Goal: Task Accomplishment & Management: Manage account settings

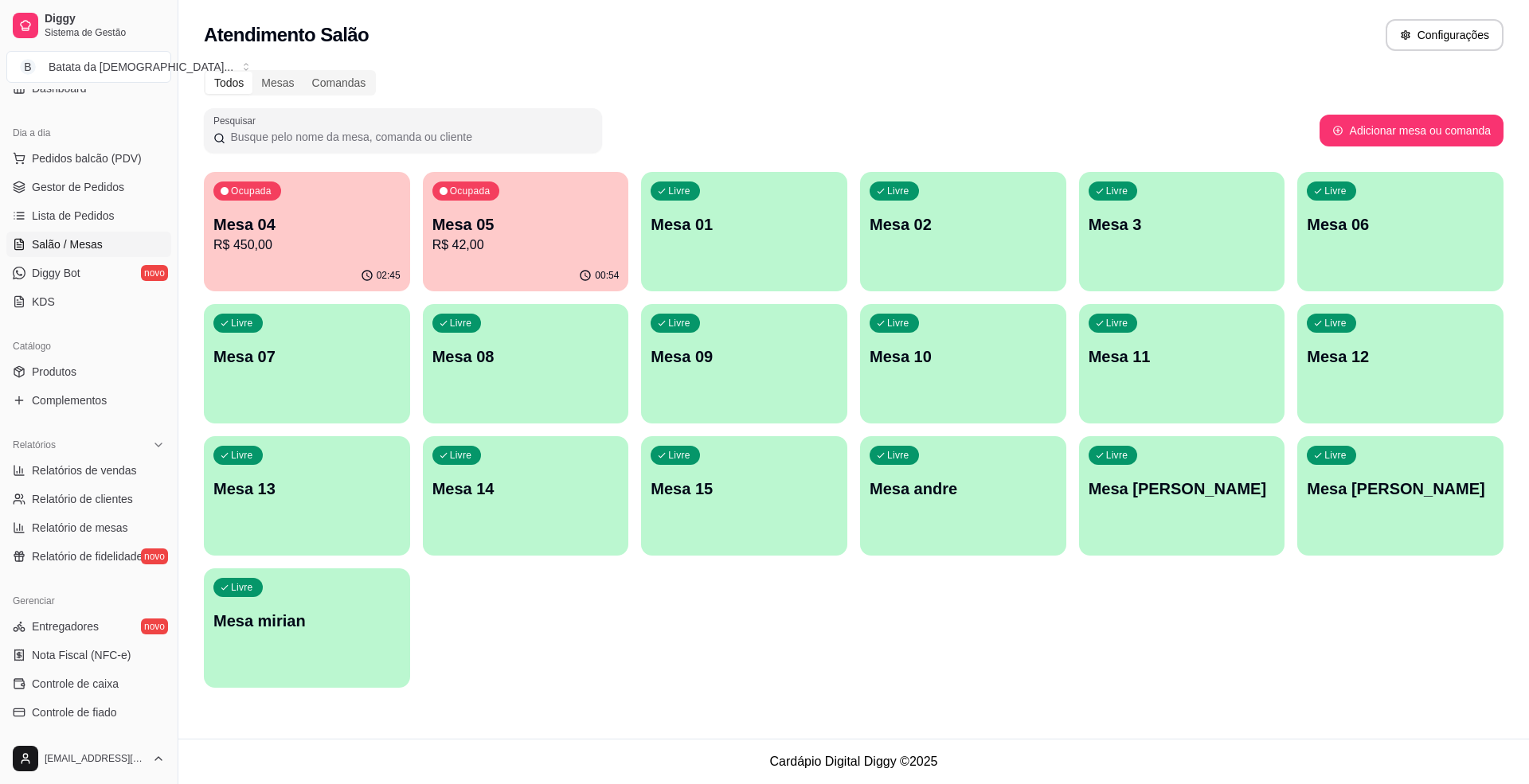
click at [526, 251] on p "R$ 42,00" at bounding box center [526, 245] width 187 height 19
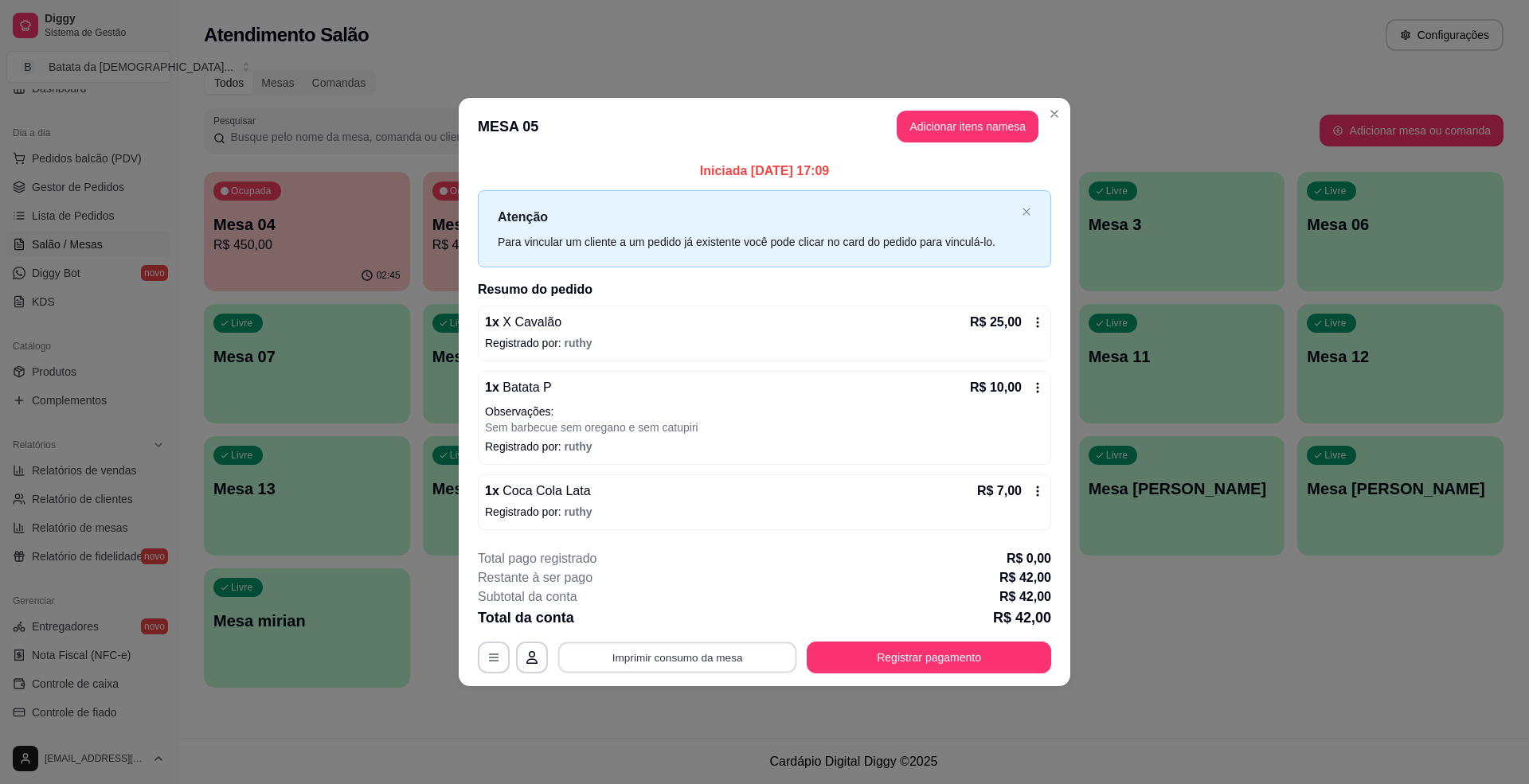
click at [748, 657] on button "Imprimir consumo da mesa" at bounding box center [678, 659] width 239 height 31
click at [919, 673] on button "Registrar pagamento" at bounding box center [929, 658] width 245 height 32
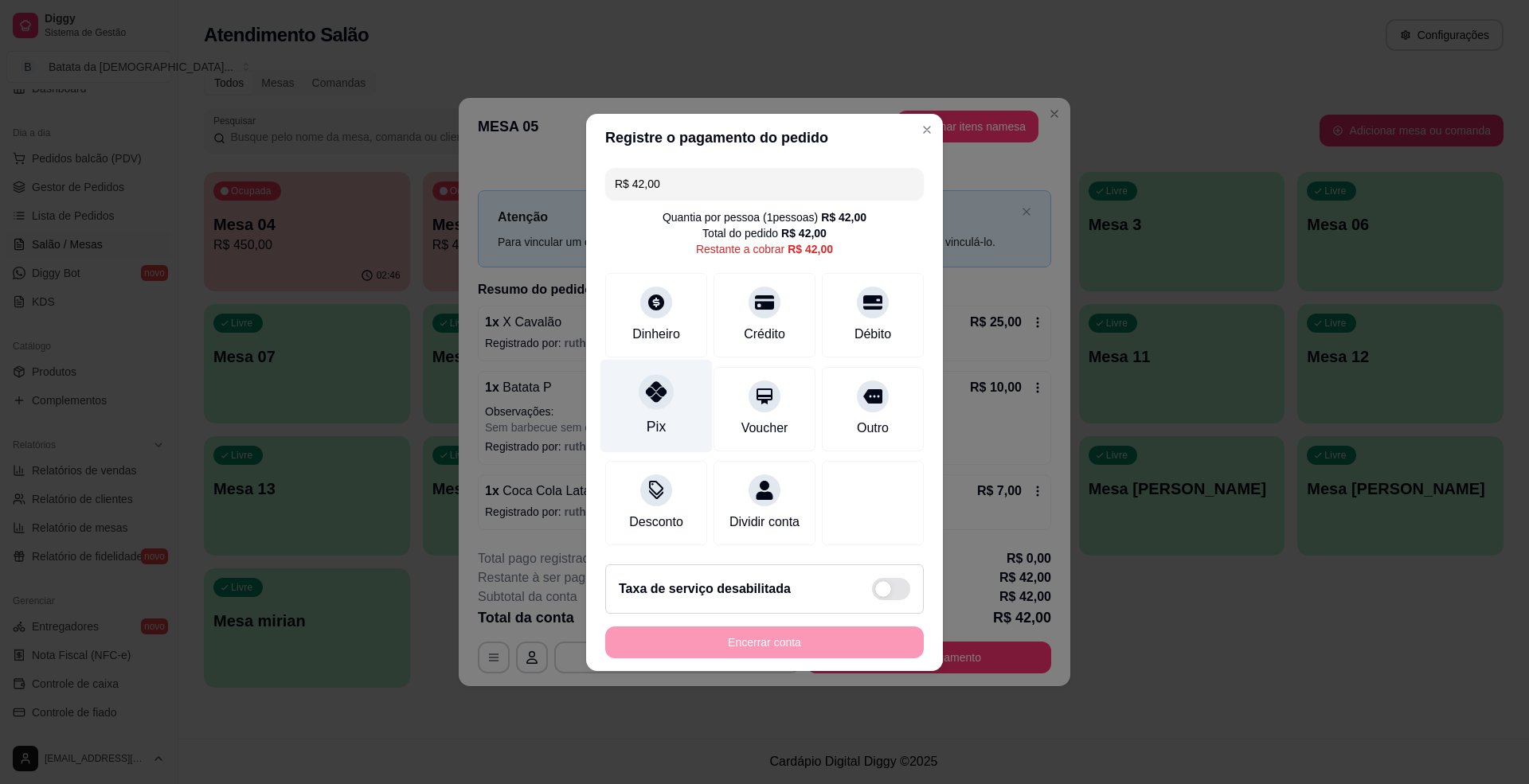
click at [652, 393] on div at bounding box center [656, 392] width 35 height 35
type input "R$ 0,00"
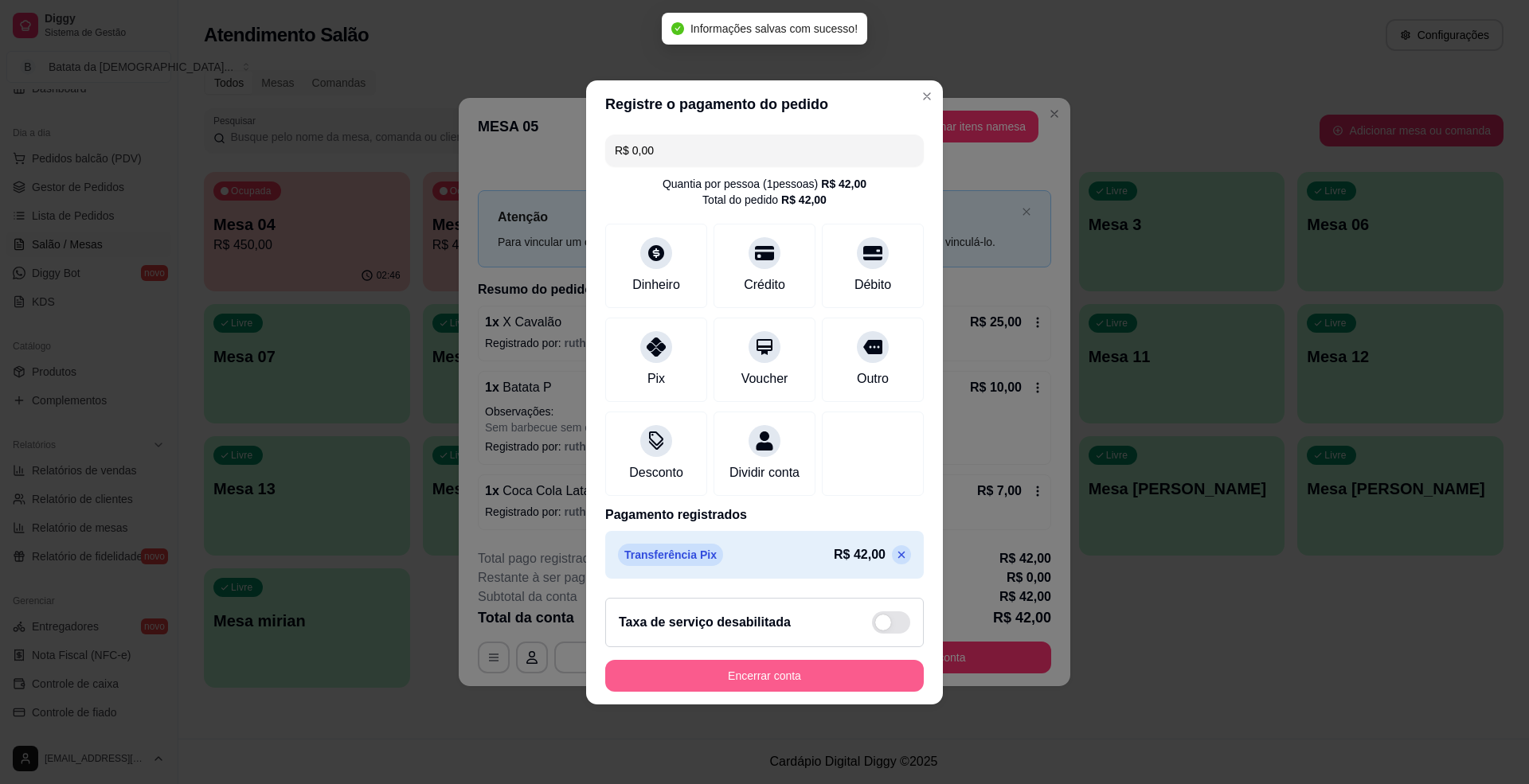
click at [755, 687] on button "Encerrar conta" at bounding box center [765, 676] width 319 height 32
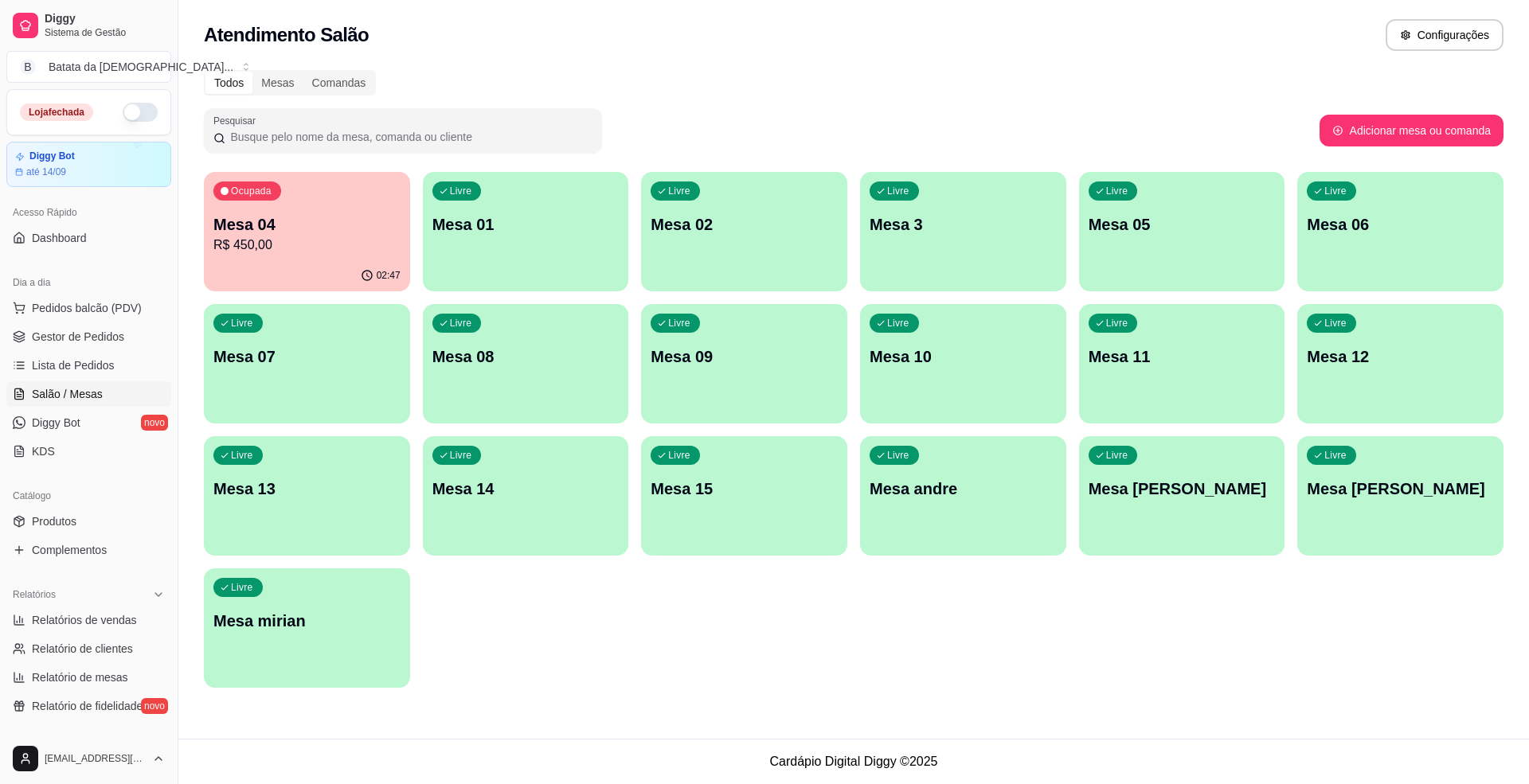
click at [137, 118] on button "button" at bounding box center [140, 112] width 35 height 19
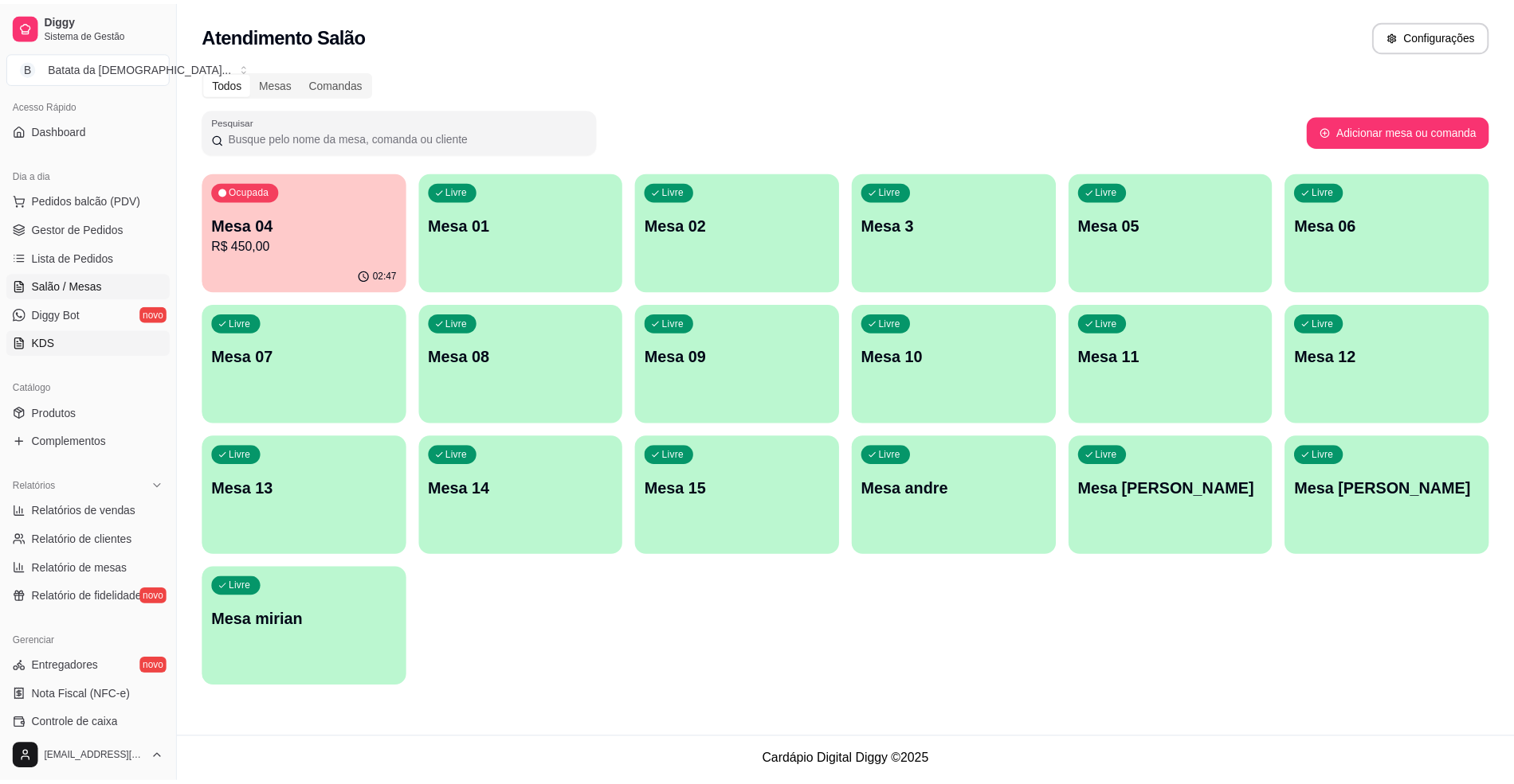
scroll to position [211, 0]
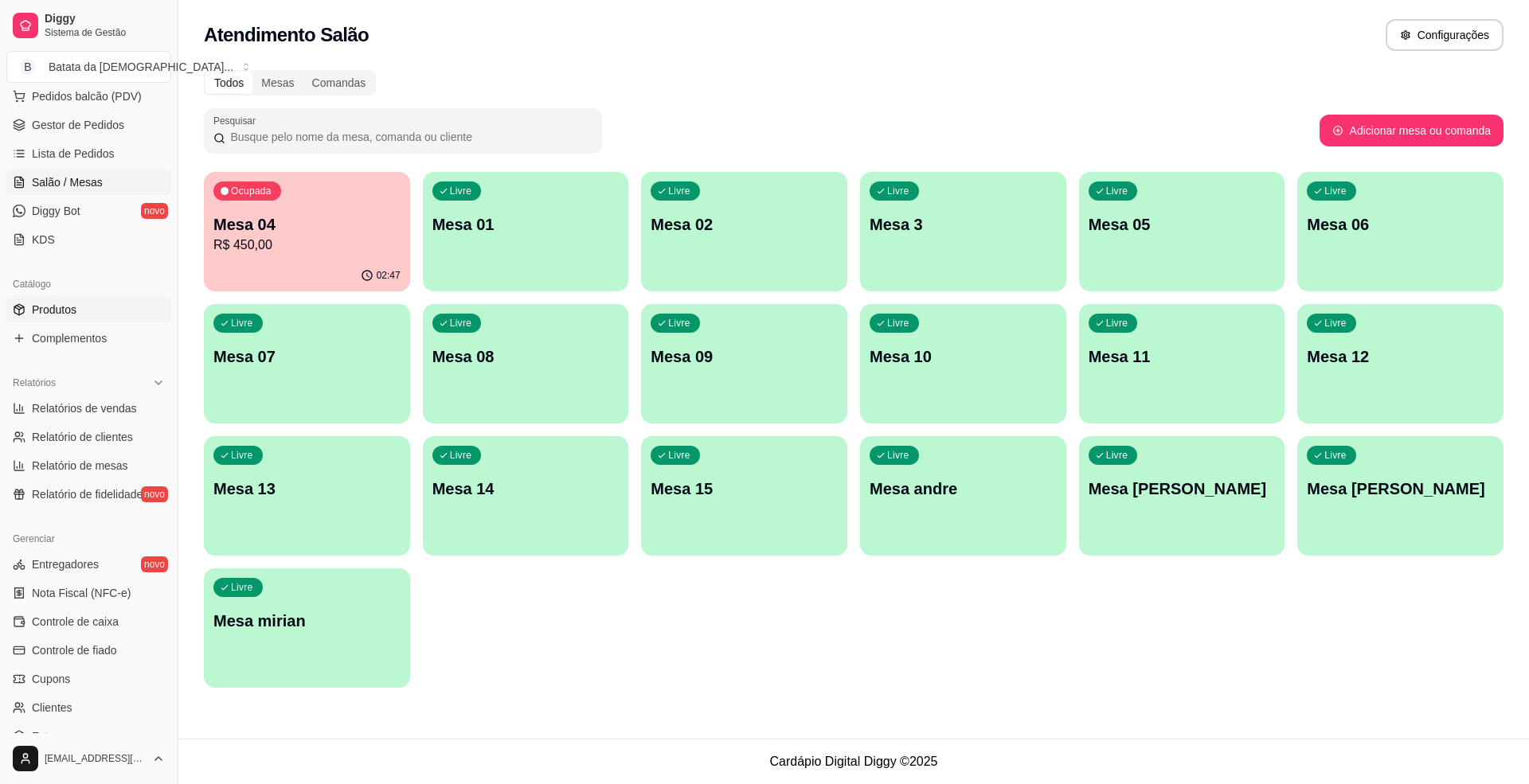
click at [97, 314] on link "Produtos" at bounding box center [88, 309] width 164 height 25
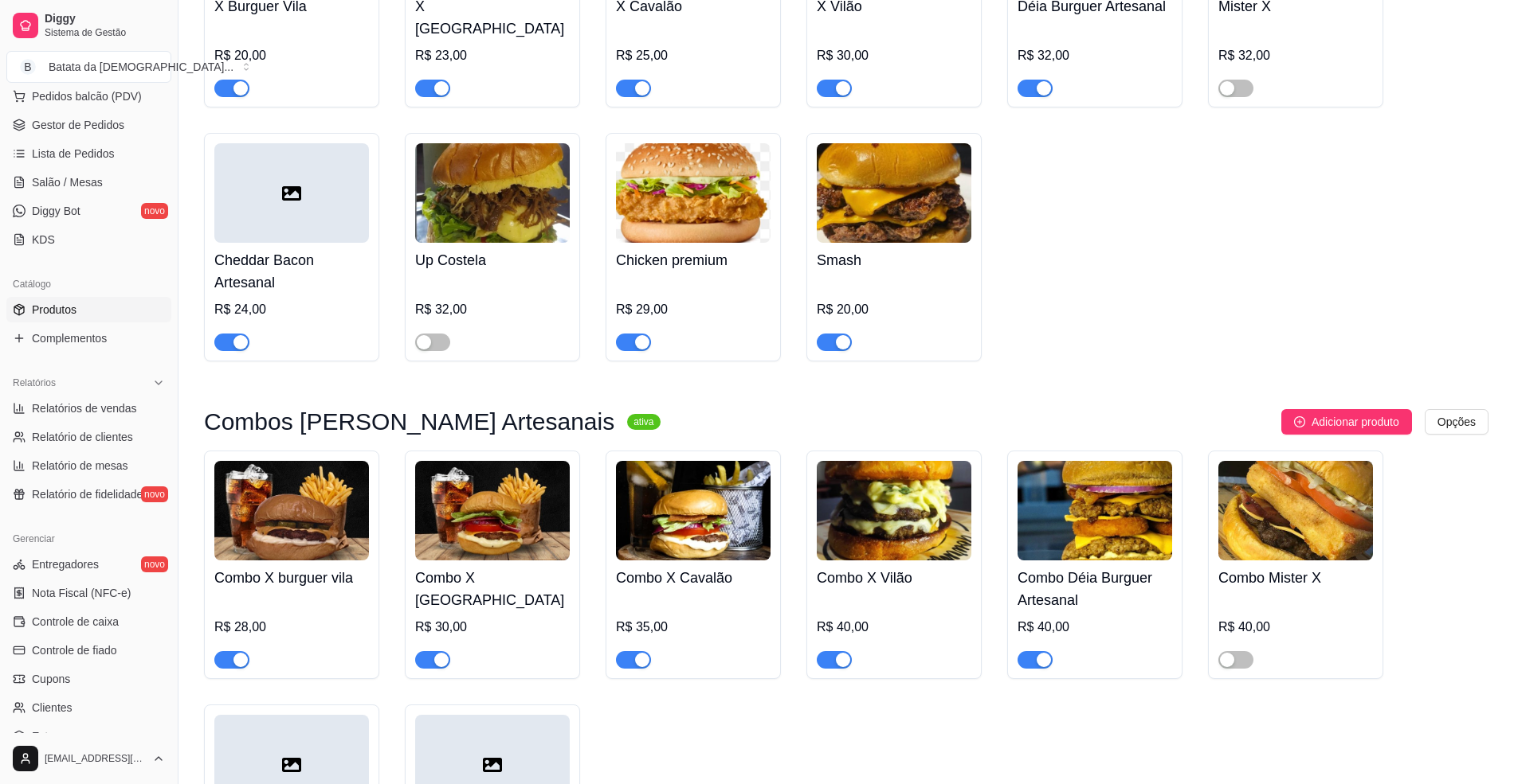
scroll to position [955, 0]
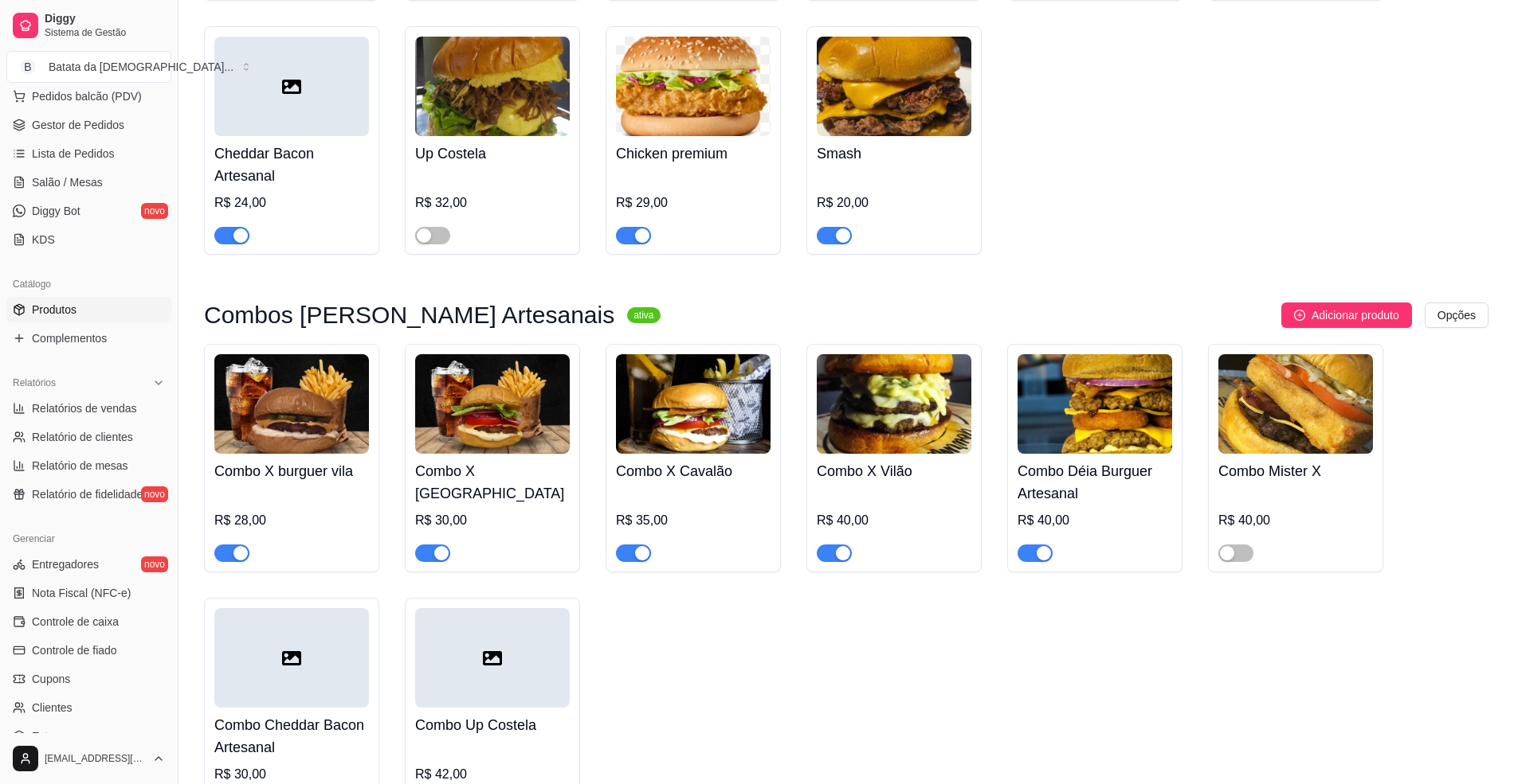
click at [438, 232] on div "Up Costela R$ 32,00" at bounding box center [492, 140] width 175 height 229
click at [432, 227] on button "button" at bounding box center [433, 236] width 35 height 17
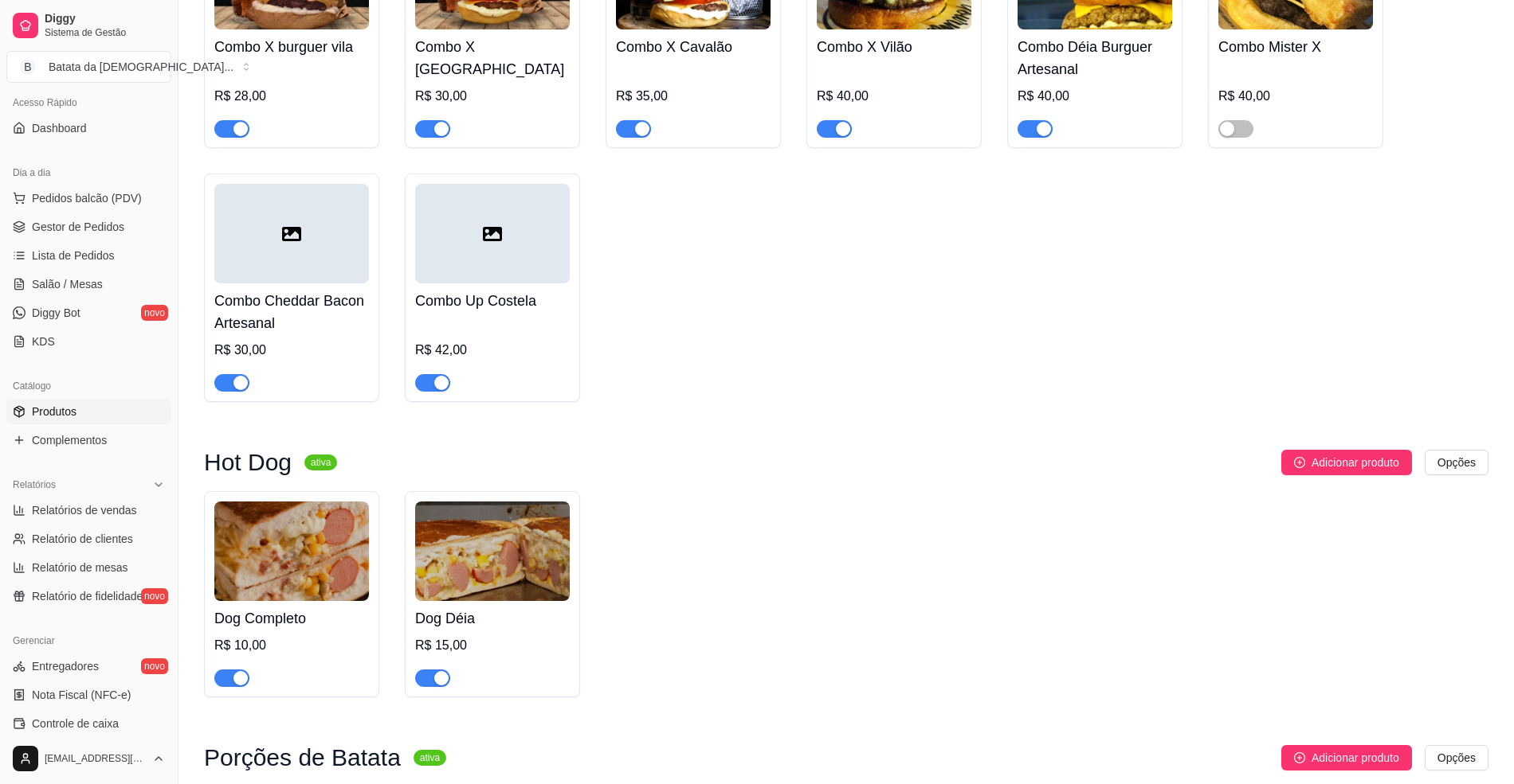
scroll to position [0, 0]
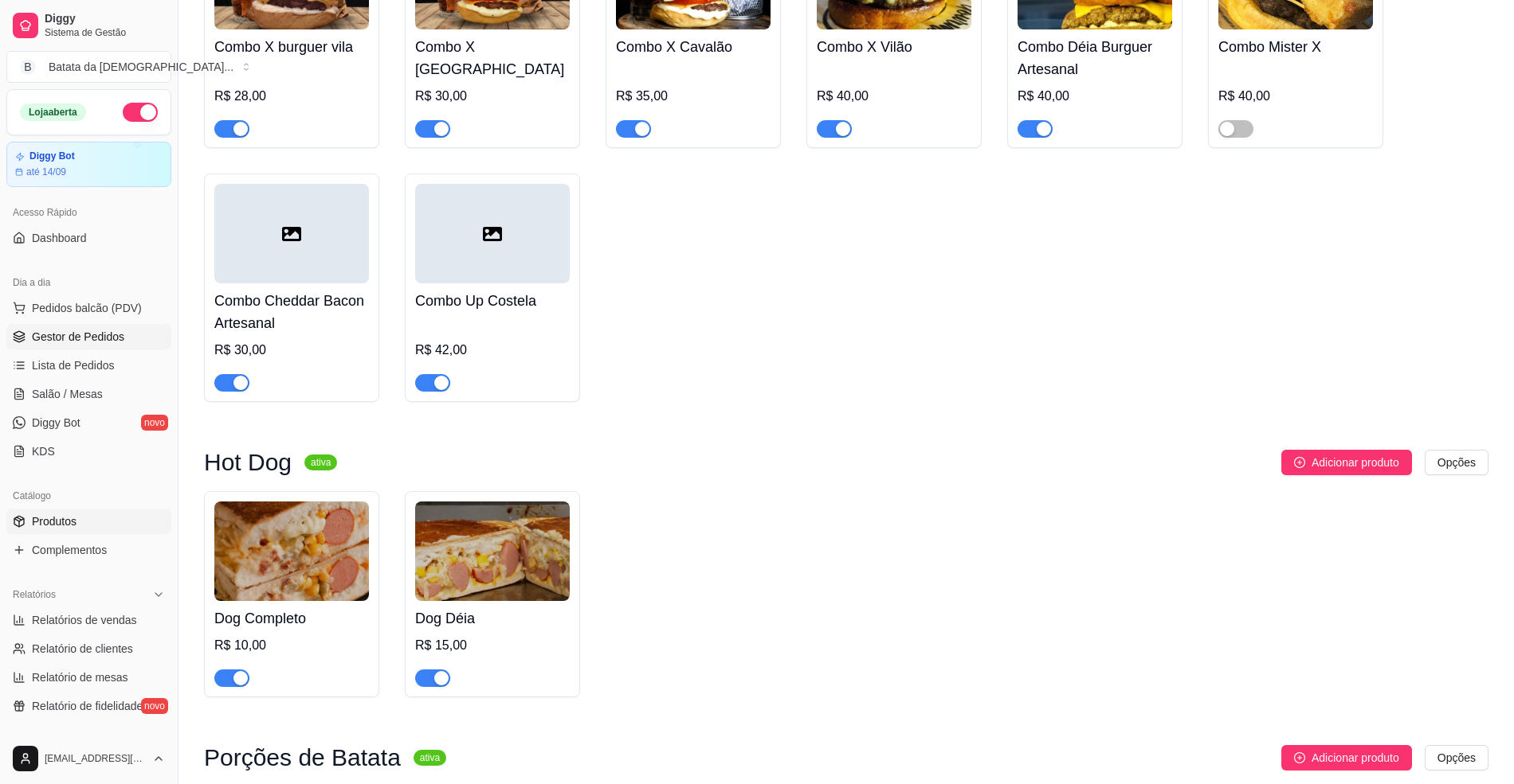
click at [106, 335] on span "Gestor de Pedidos" at bounding box center [78, 337] width 92 height 16
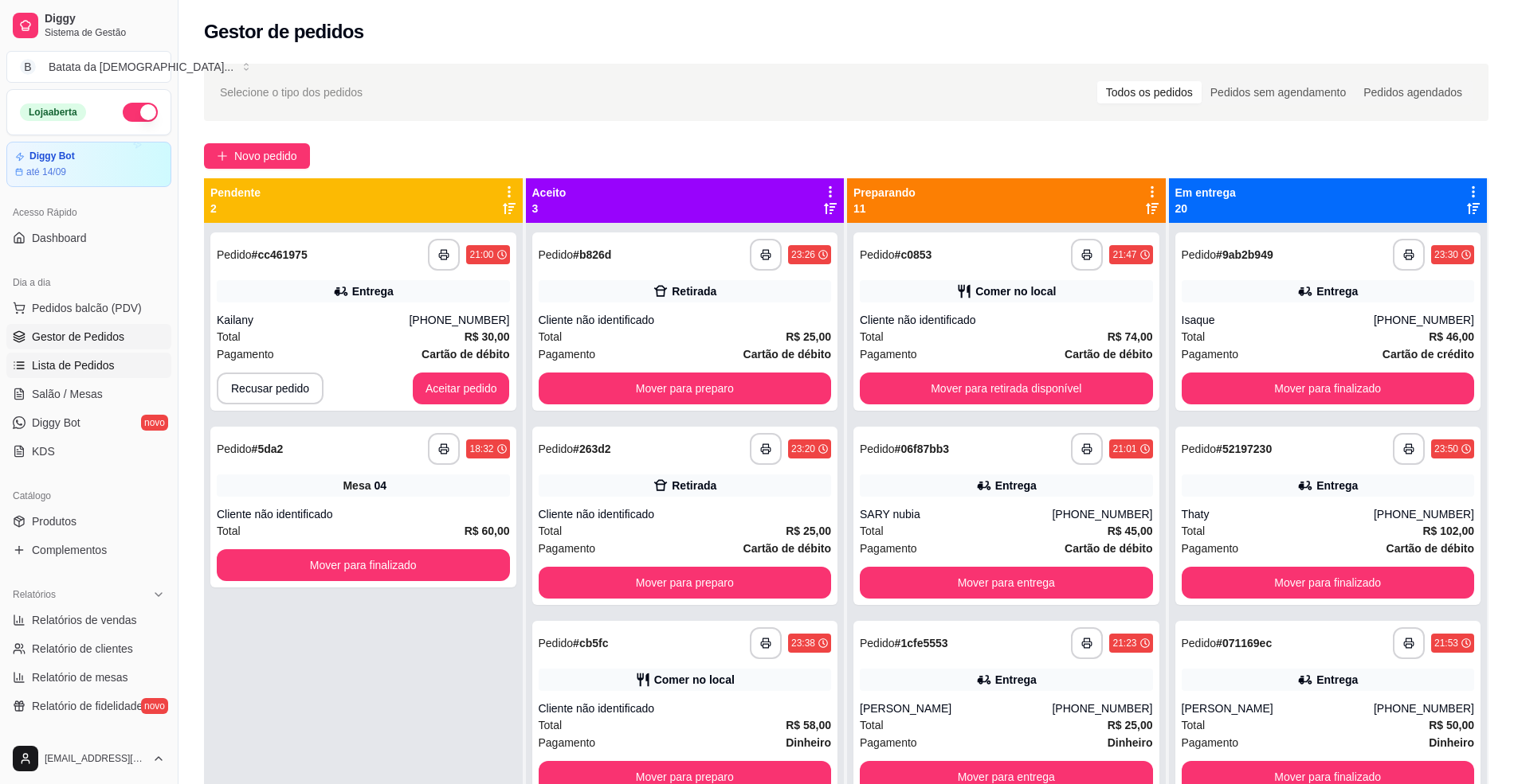
click at [78, 366] on span "Lista de Pedidos" at bounding box center [73, 365] width 83 height 16
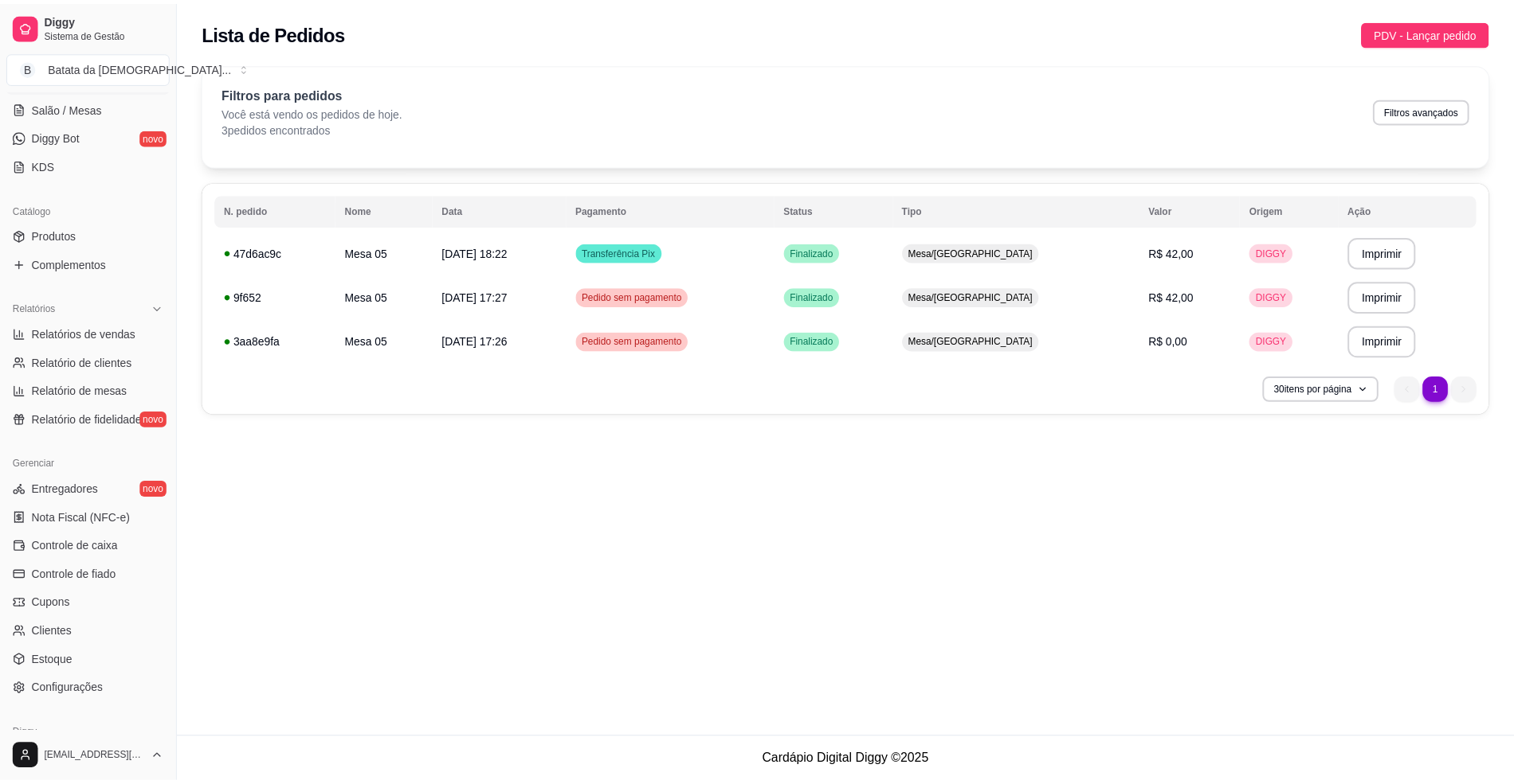
scroll to position [150, 0]
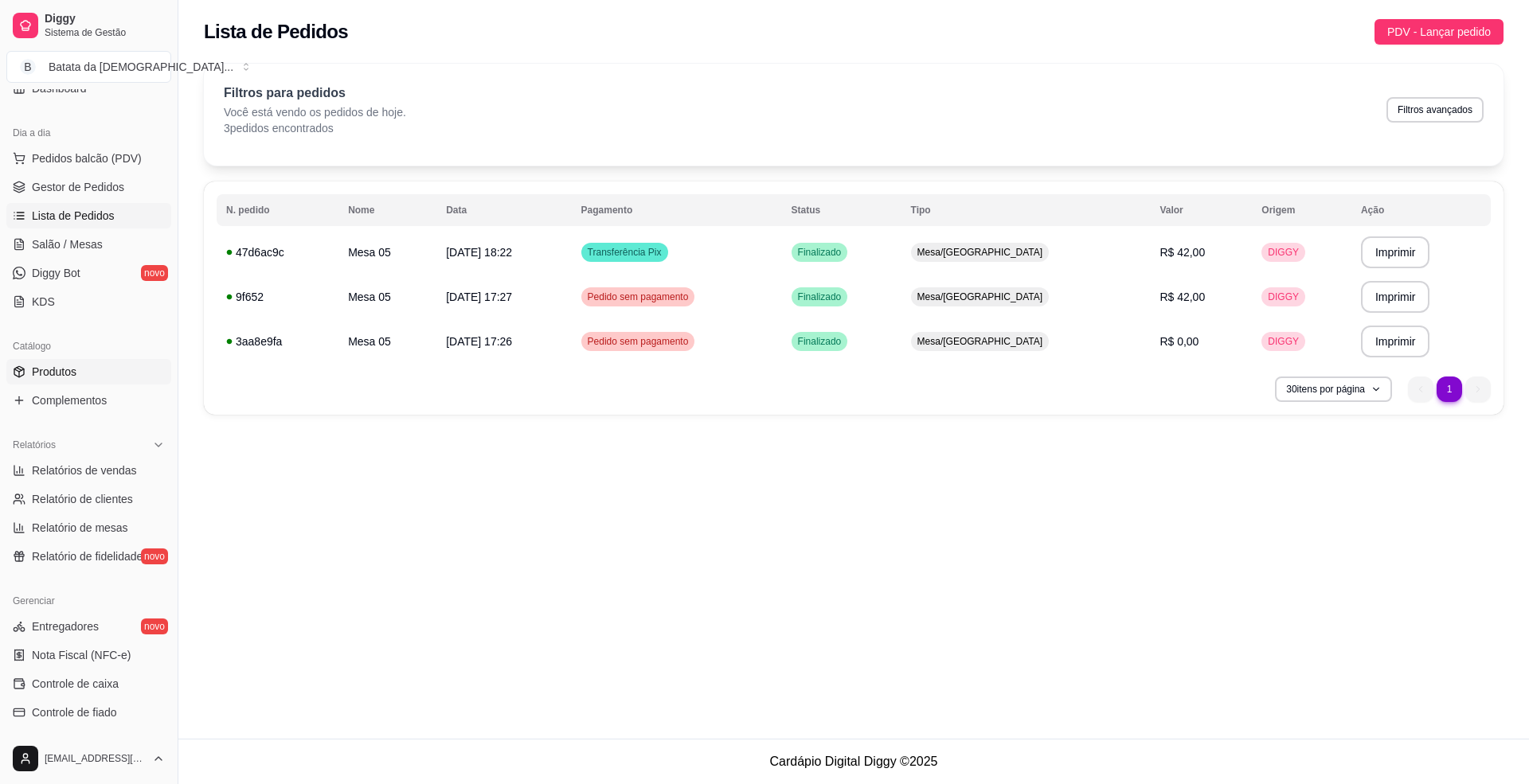
click at [88, 366] on link "Produtos" at bounding box center [88, 372] width 164 height 25
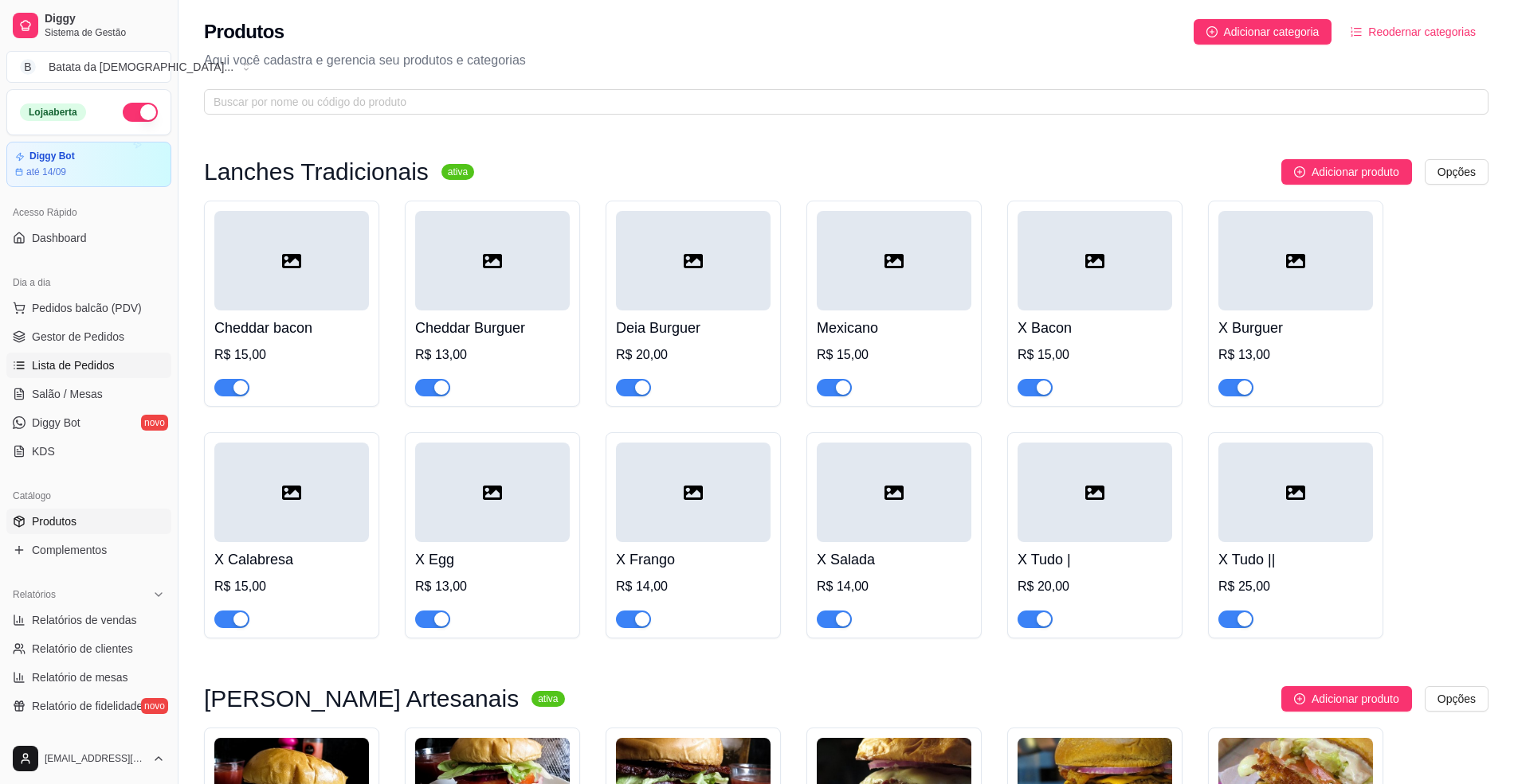
click at [105, 363] on span "Lista de Pedidos" at bounding box center [73, 365] width 83 height 16
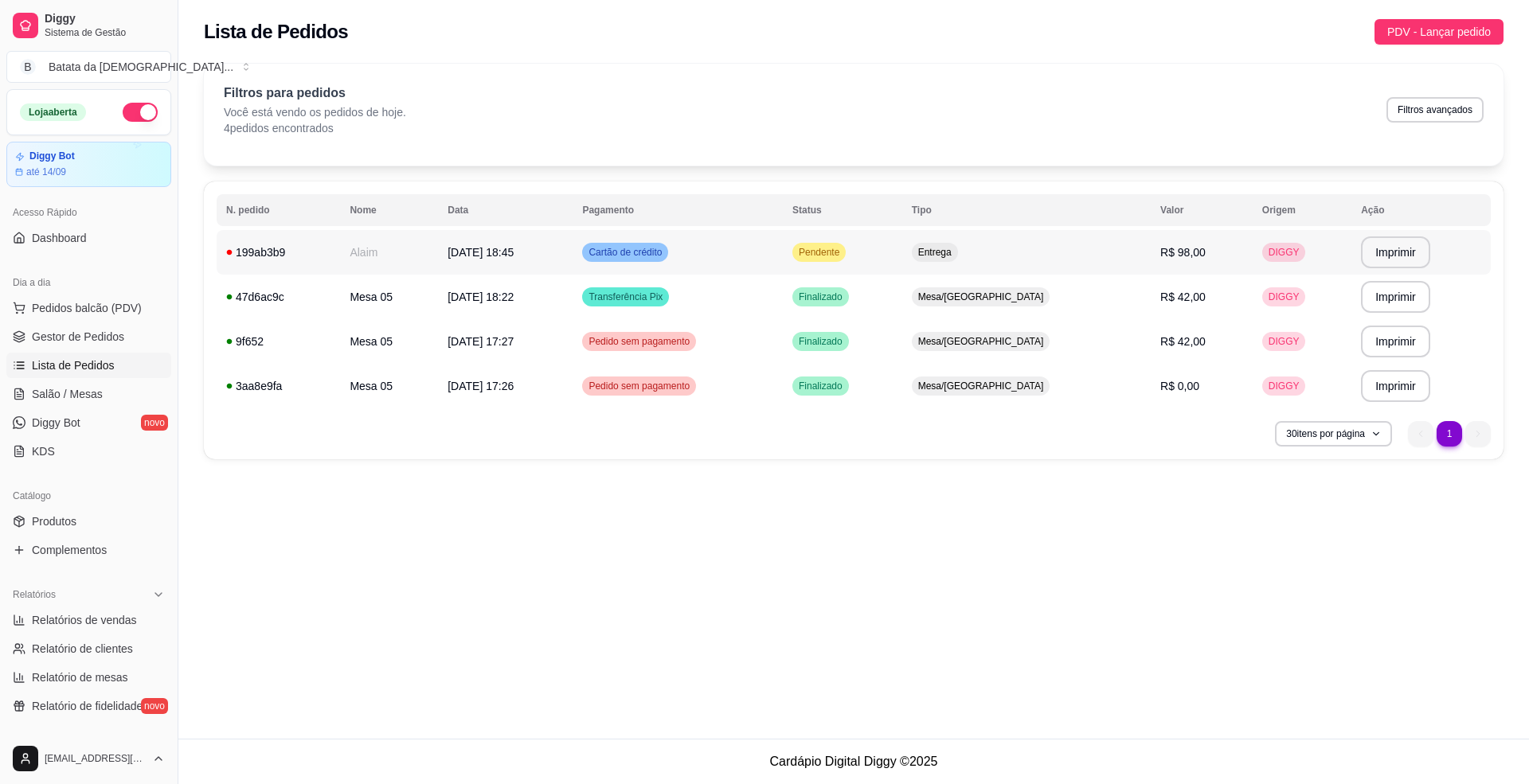
click at [860, 238] on td "Pendente" at bounding box center [842, 251] width 119 height 44
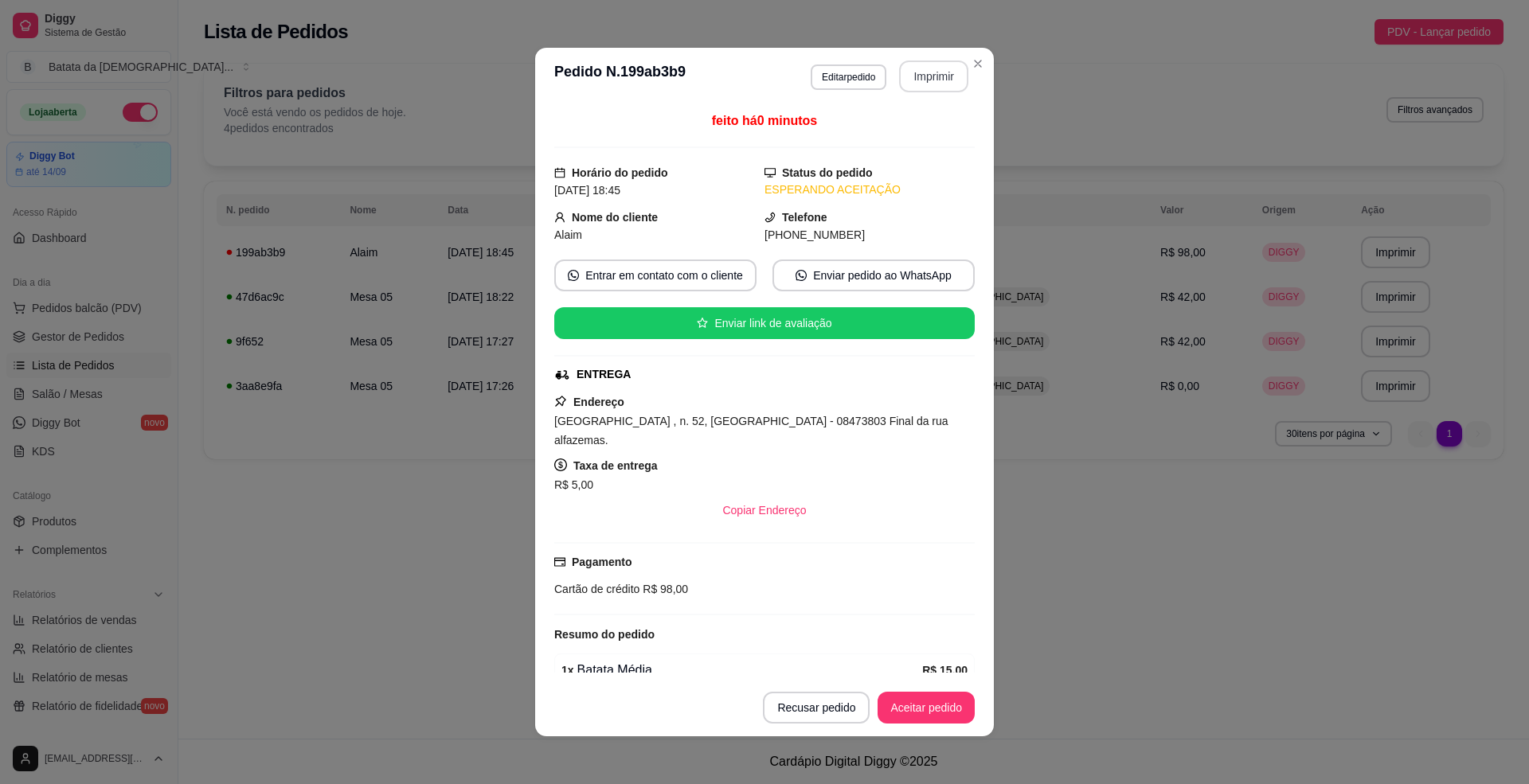
click at [922, 80] on button "Imprimir" at bounding box center [934, 77] width 70 height 32
click at [903, 700] on button "Aceitar pedido" at bounding box center [926, 707] width 97 height 32
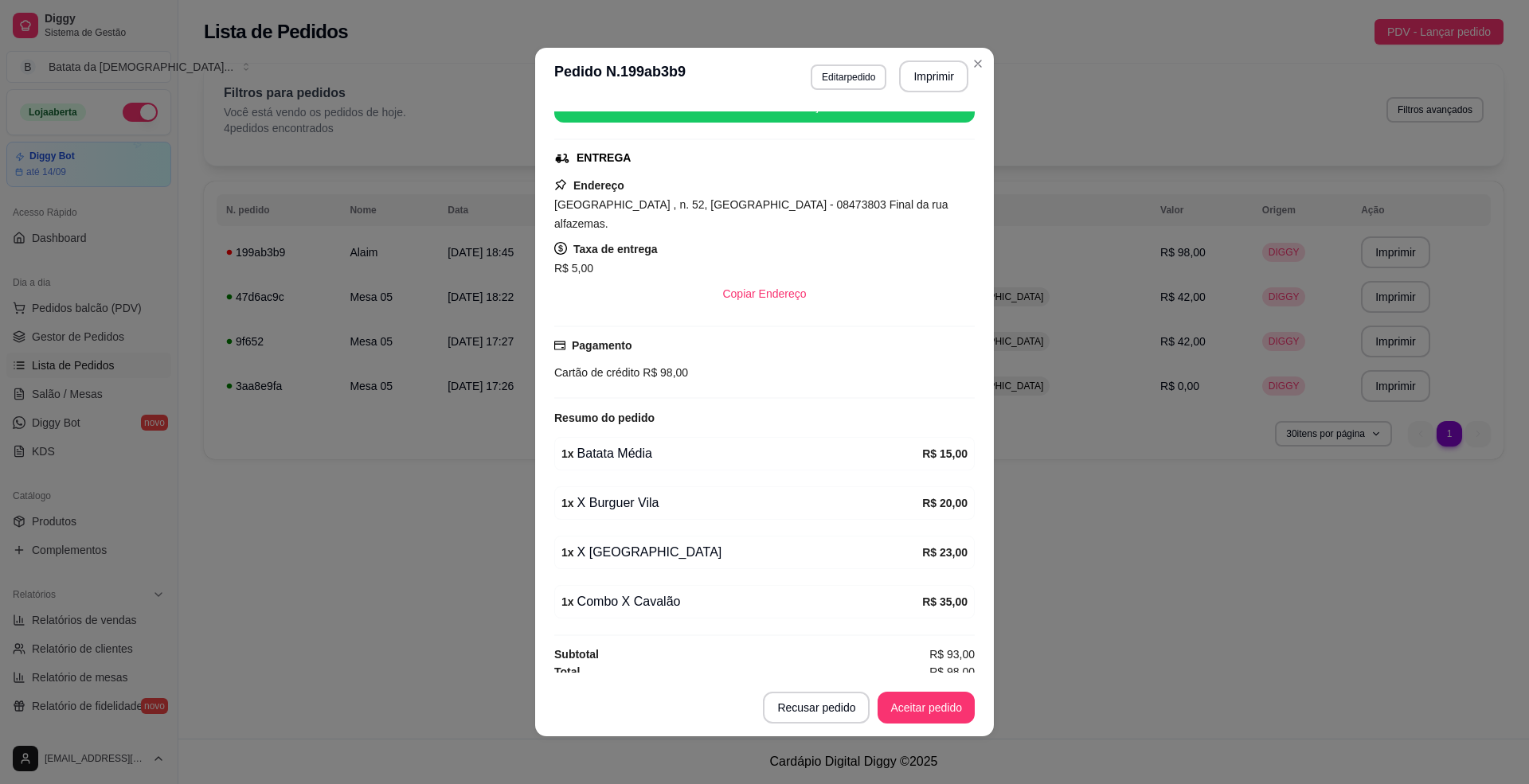
scroll to position [3, 0]
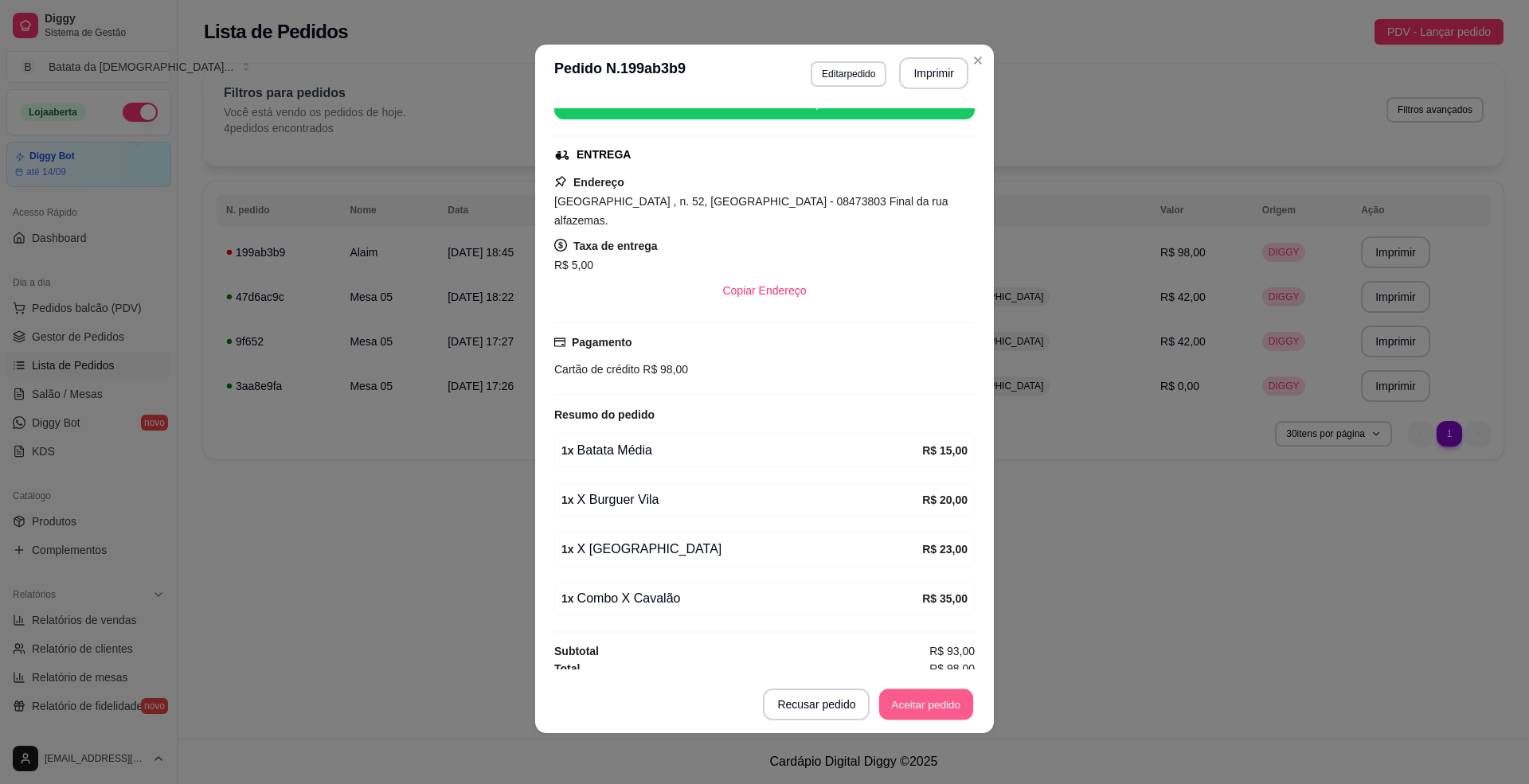
click at [930, 707] on button "Aceitar pedido" at bounding box center [926, 706] width 94 height 31
click at [932, 698] on button "Mover para preparo" at bounding box center [913, 705] width 124 height 32
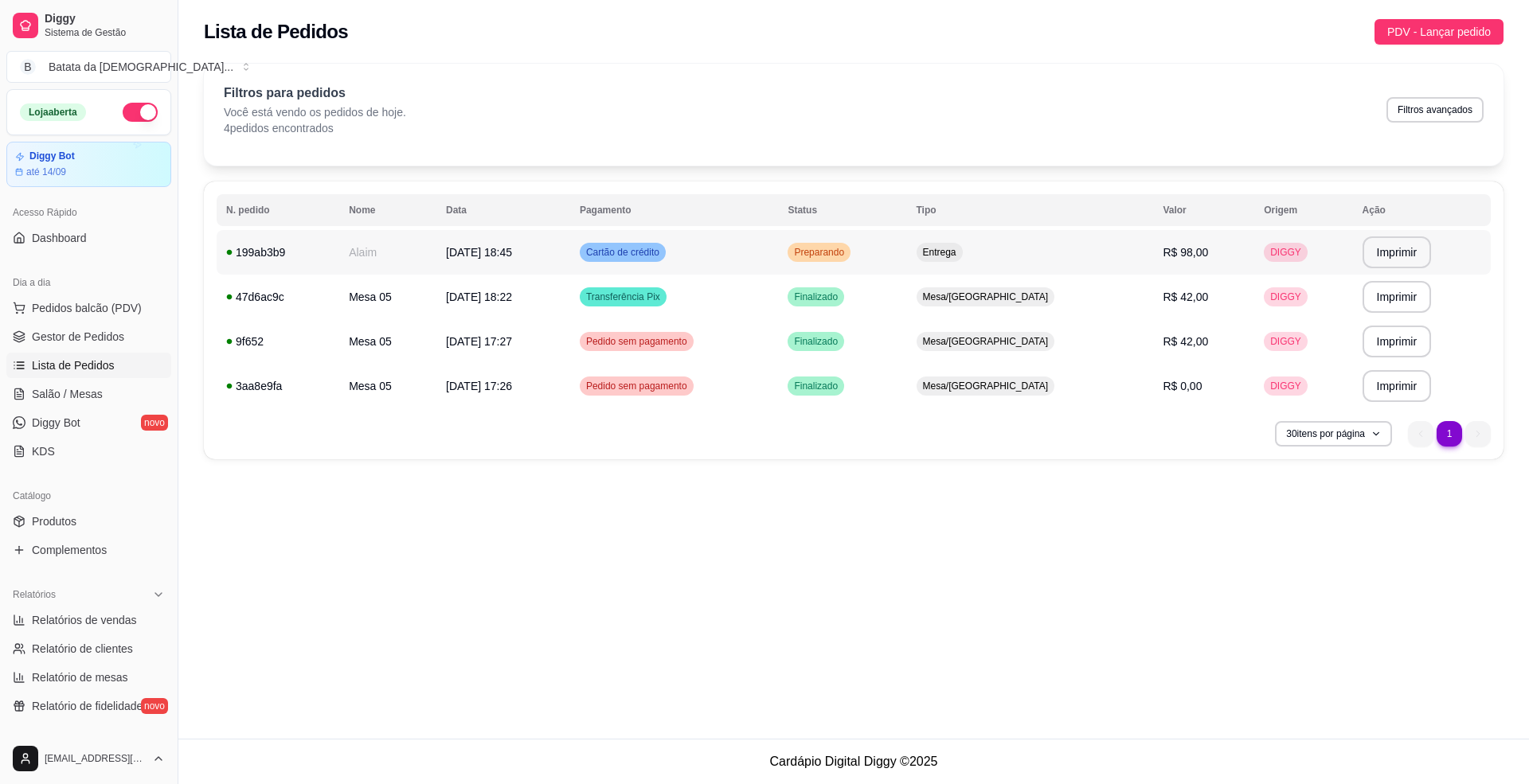
click at [765, 265] on td "Cartão de crédito" at bounding box center [674, 251] width 209 height 44
click at [80, 301] on span "Pedidos balcão (PDV)" at bounding box center [87, 308] width 110 height 16
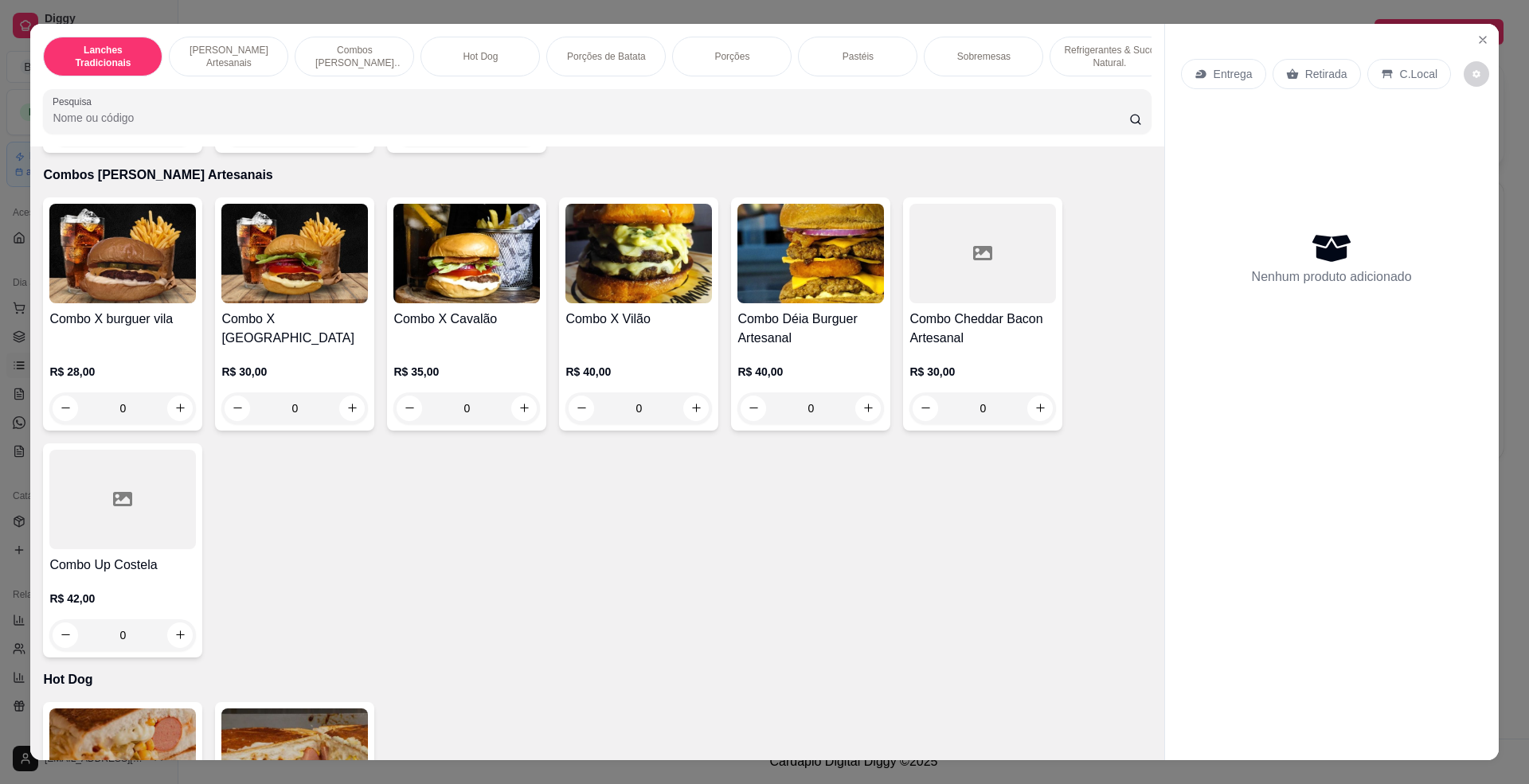
scroll to position [637, 0]
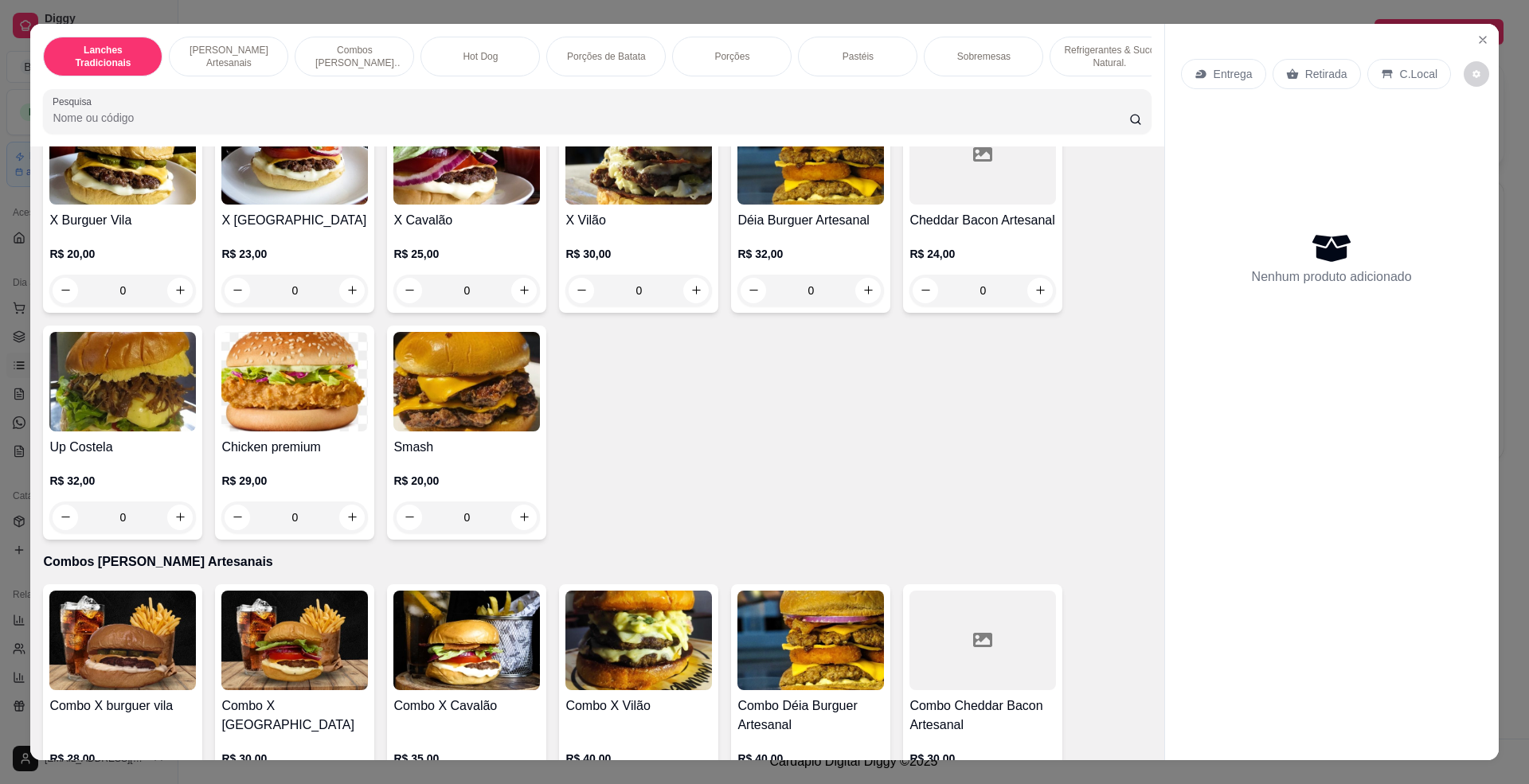
click at [122, 412] on img at bounding box center [123, 382] width 146 height 99
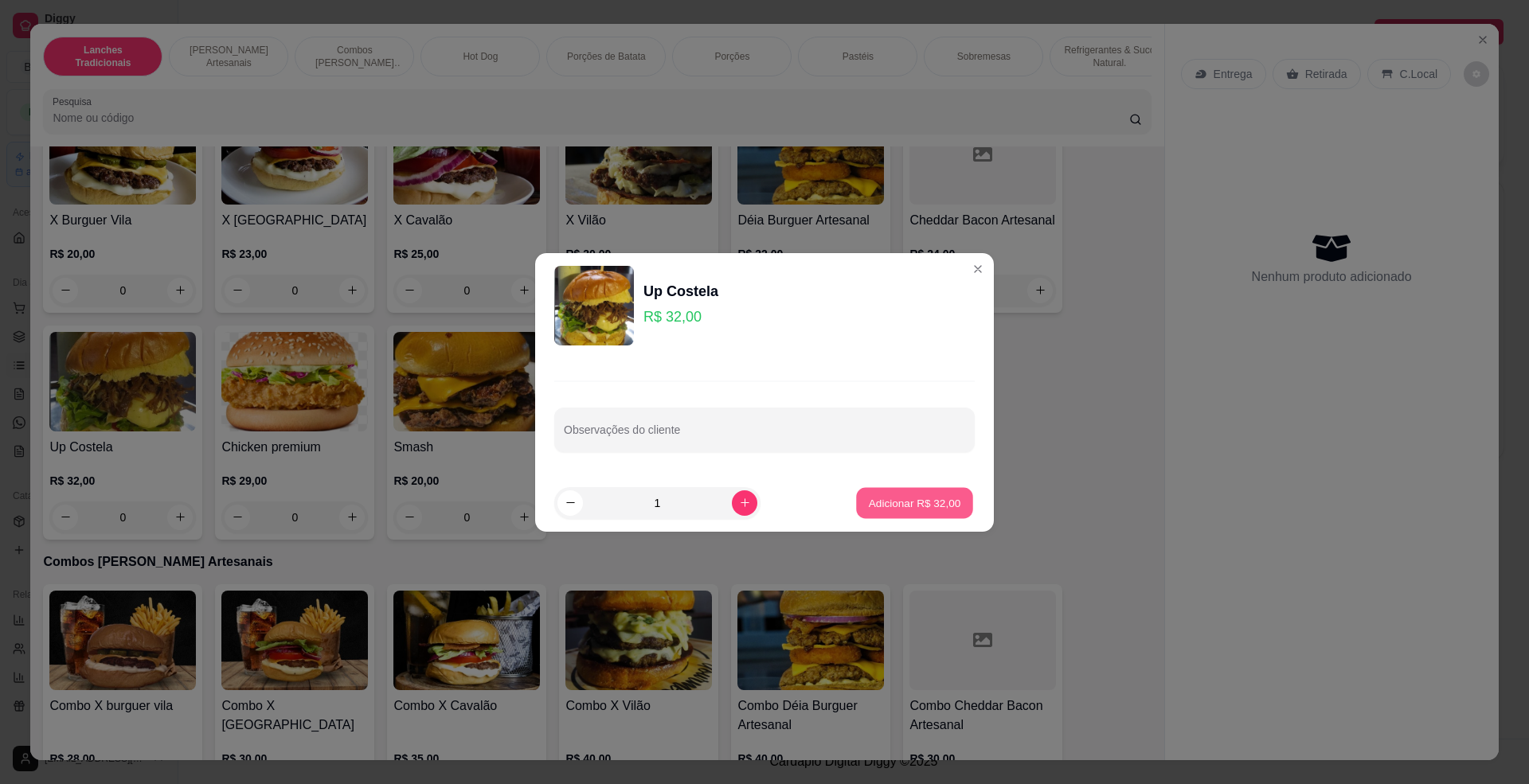
click at [921, 507] on p "Adicionar R$ 32,00" at bounding box center [915, 502] width 92 height 15
type input "1"
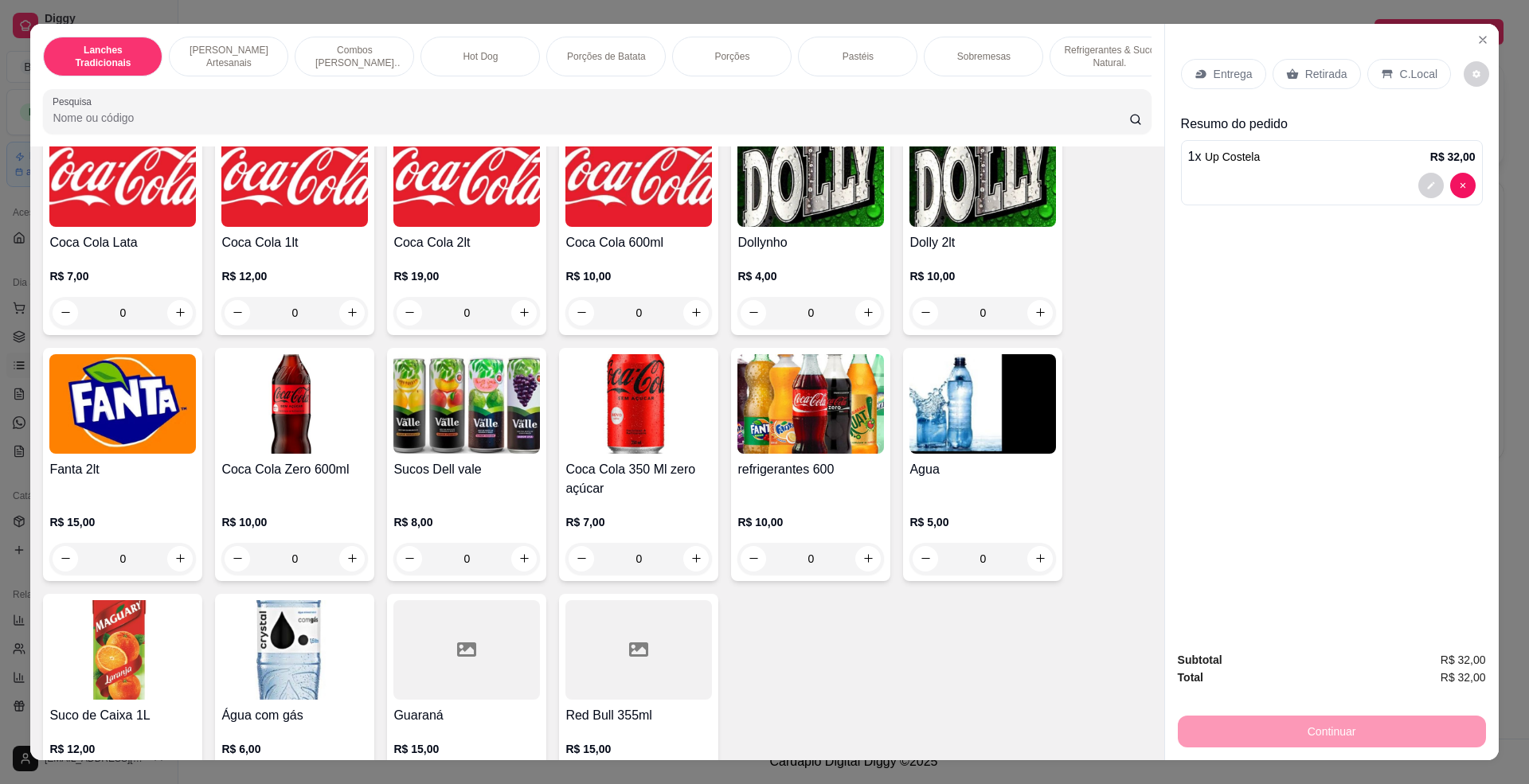
scroll to position [3079, 0]
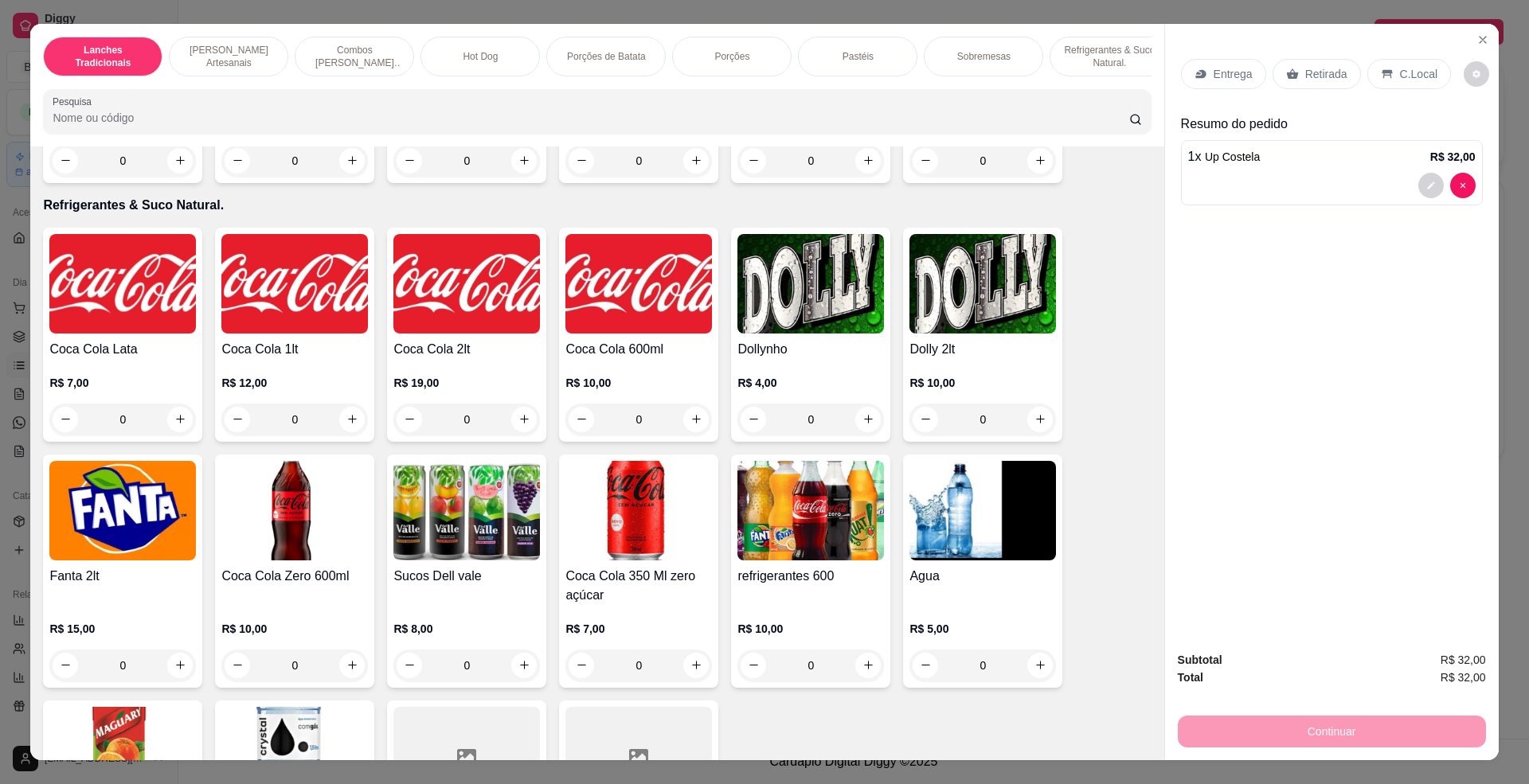
click at [570, 391] on p "R$ 10,00" at bounding box center [639, 383] width 146 height 16
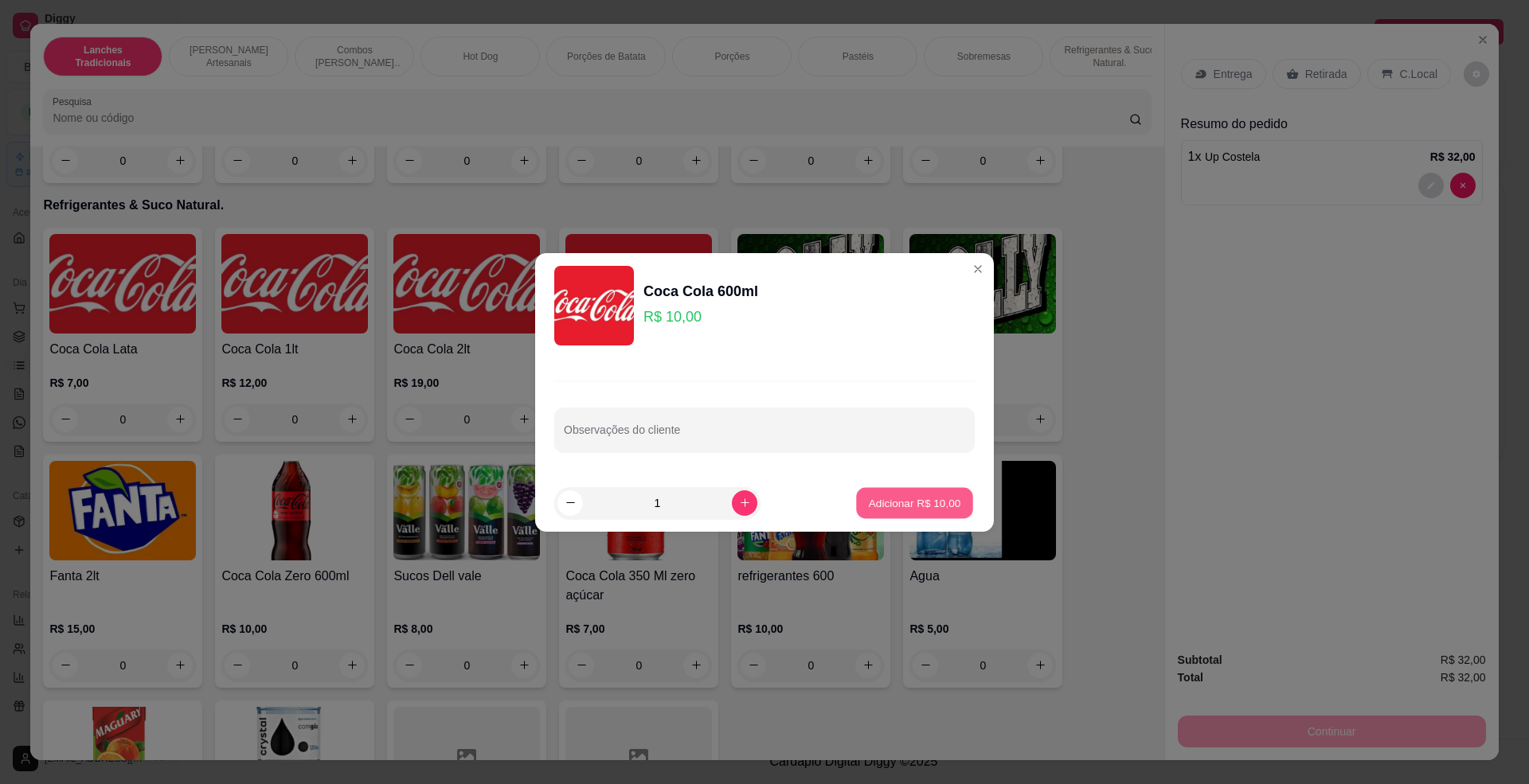
click at [898, 512] on button "Adicionar R$ 10,00" at bounding box center [915, 503] width 117 height 31
type input "1"
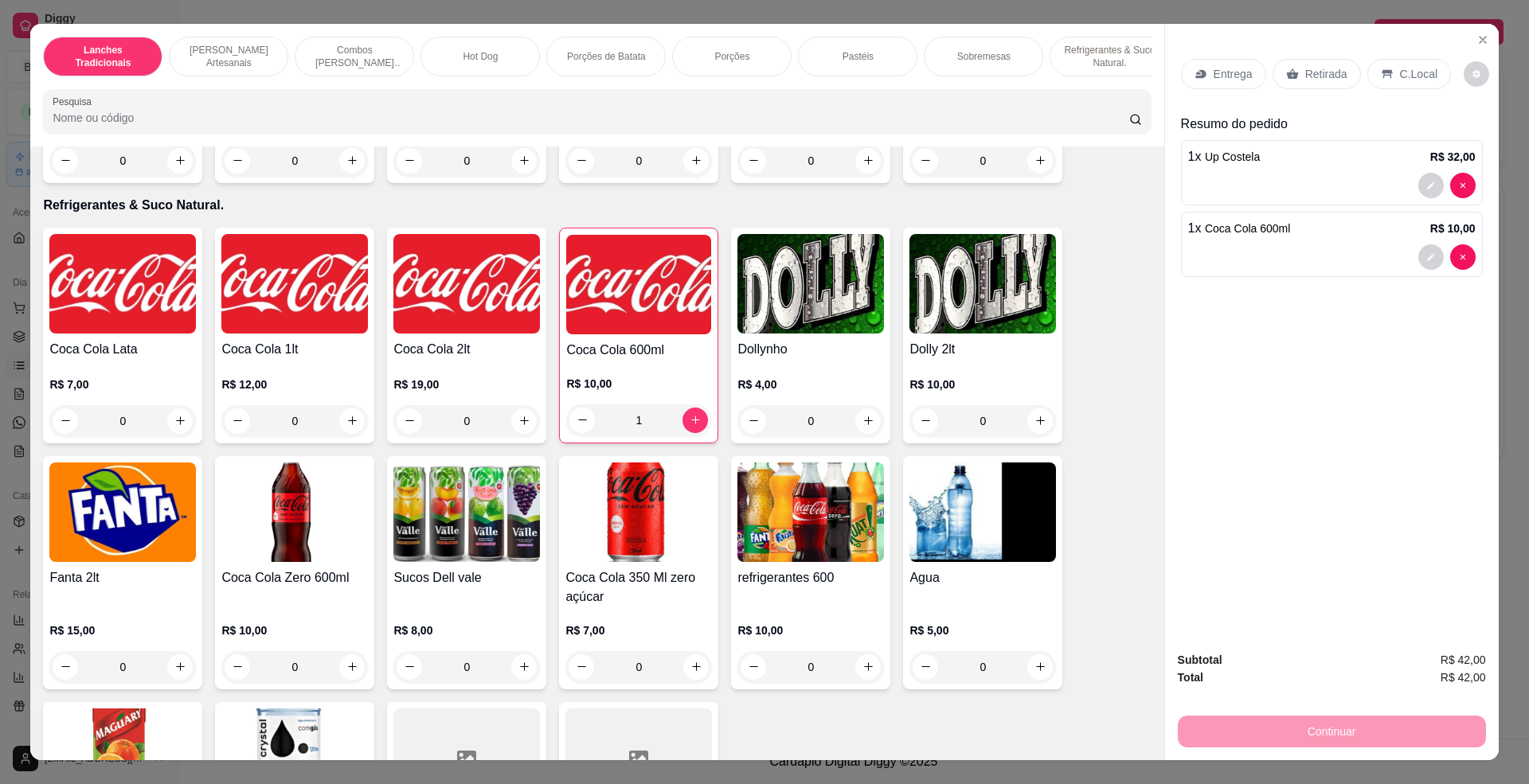
click at [1305, 77] on p "Retirada" at bounding box center [1326, 74] width 43 height 16
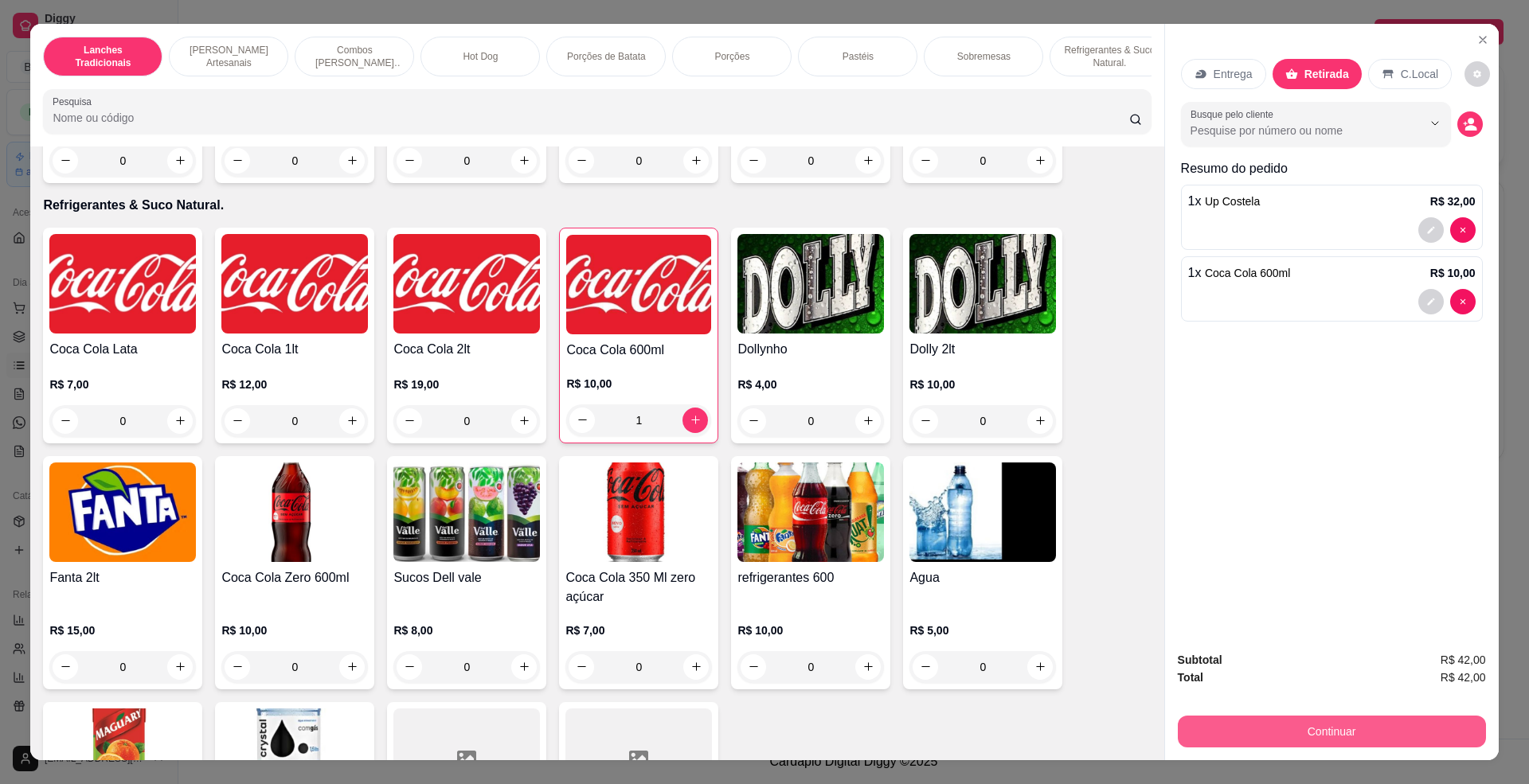
click at [1331, 723] on button "Continuar" at bounding box center [1332, 732] width 308 height 32
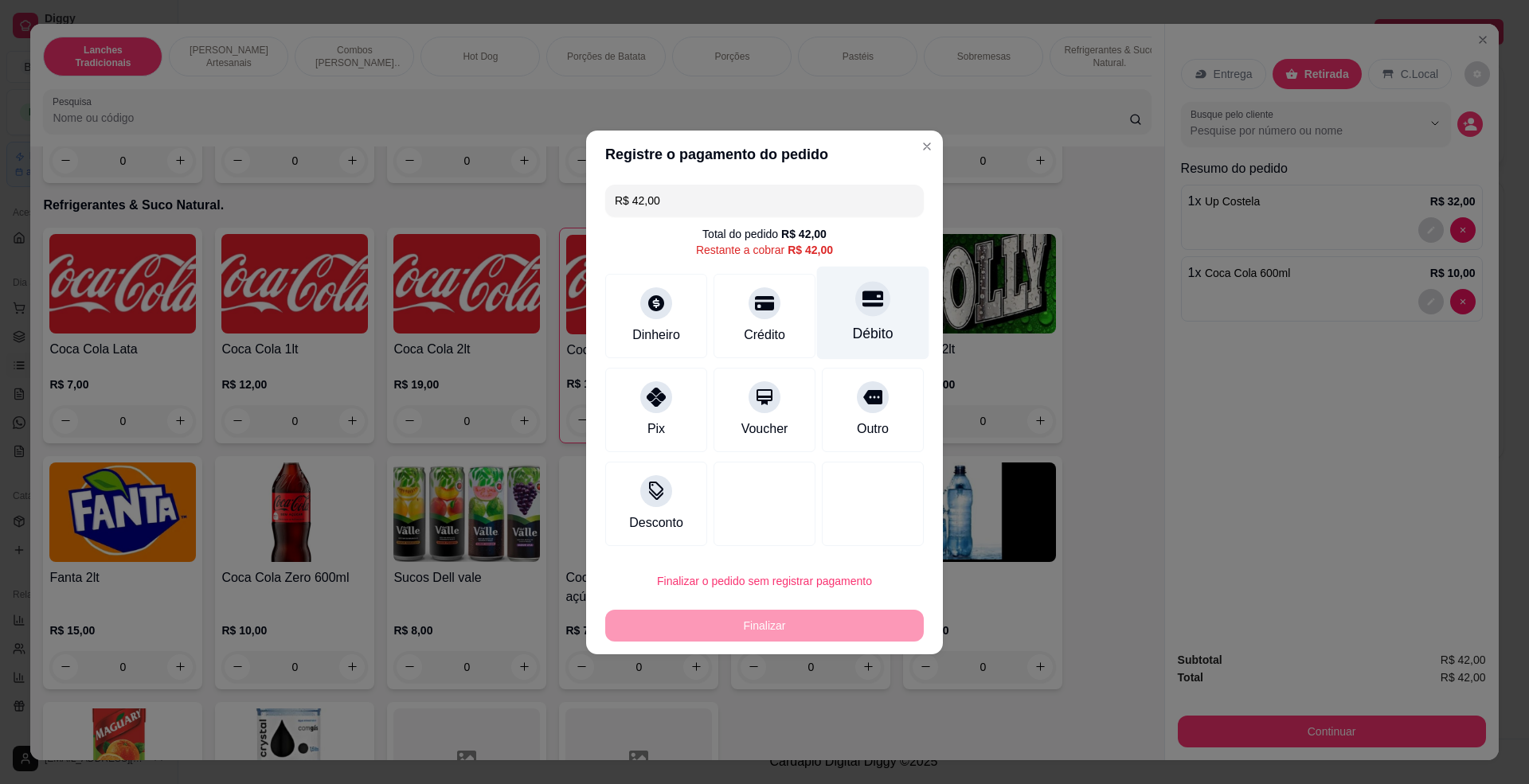
click at [864, 324] on div "Débito" at bounding box center [873, 334] width 41 height 21
type input "R$ 0,00"
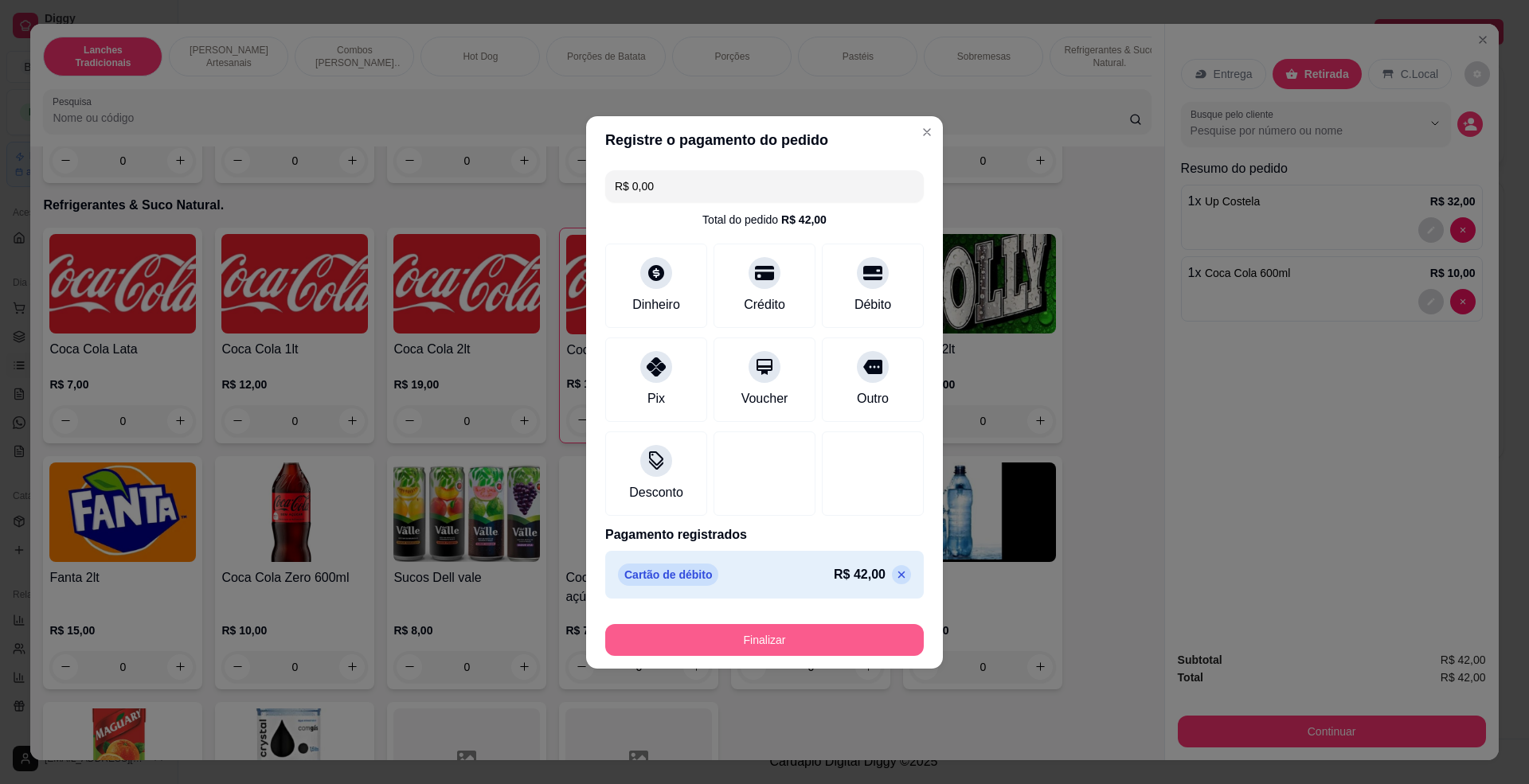
click at [808, 642] on button "Finalizar" at bounding box center [765, 640] width 319 height 32
type input "0"
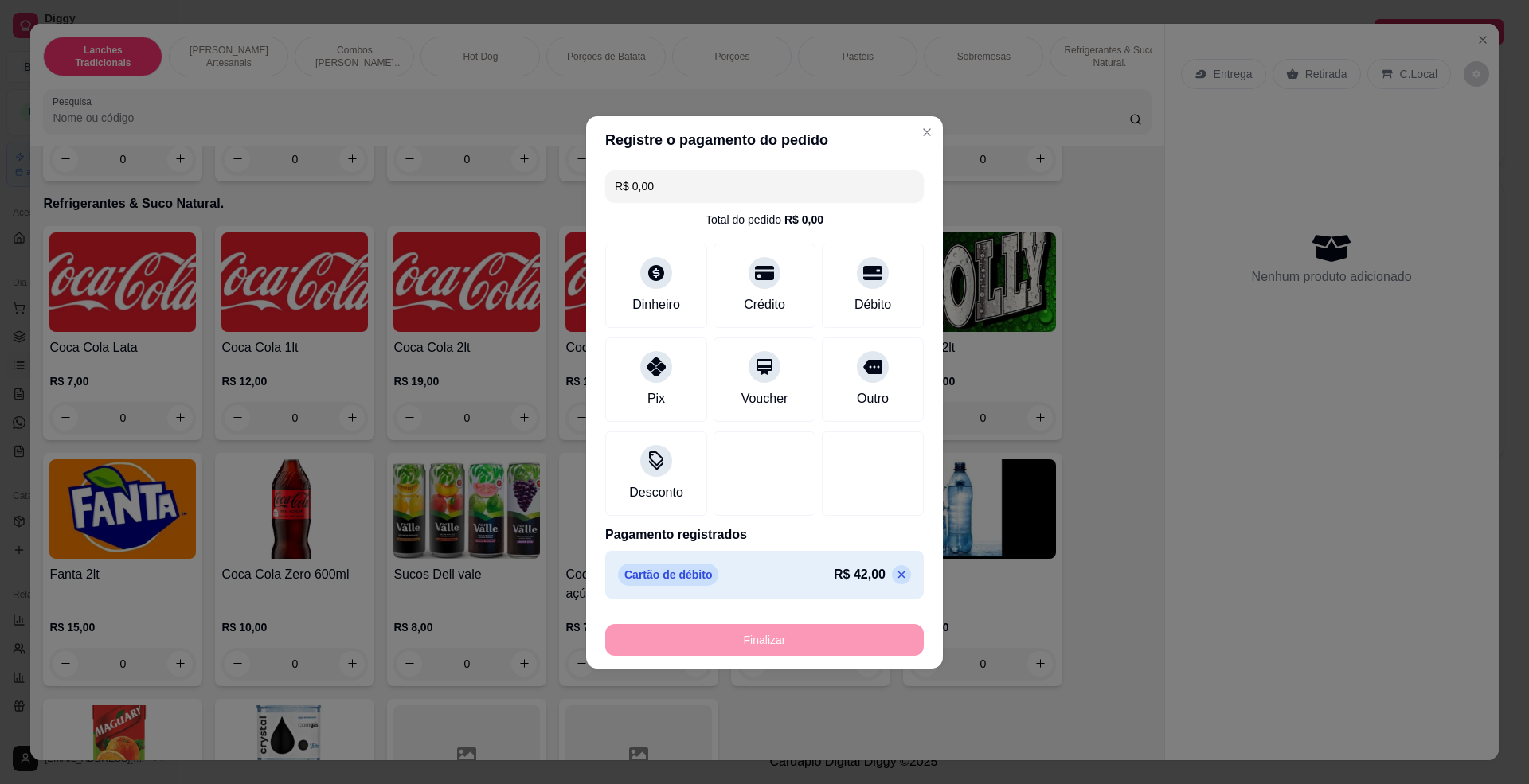
type input "-R$ 42,00"
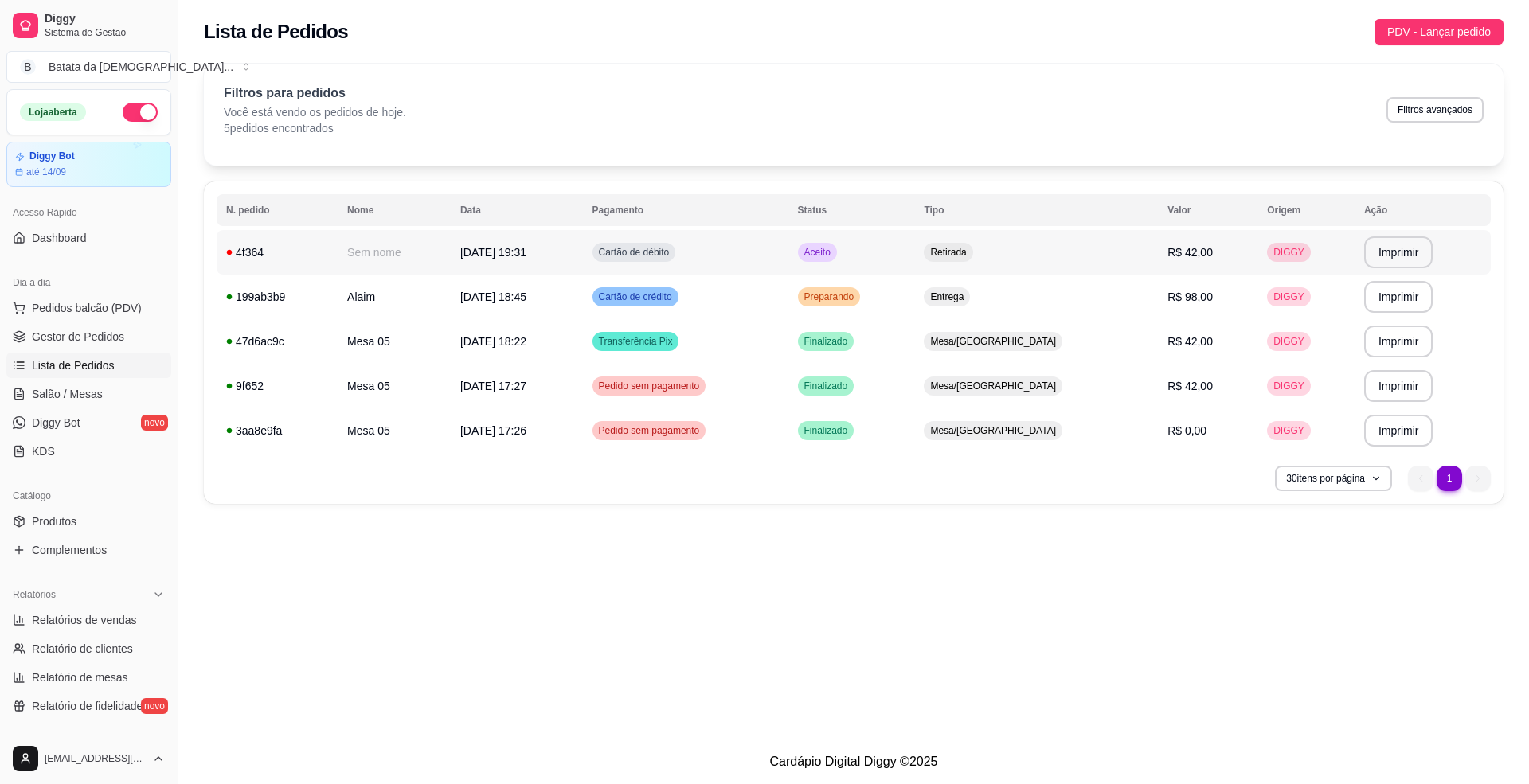
click at [915, 242] on td "Aceito" at bounding box center [852, 251] width 127 height 44
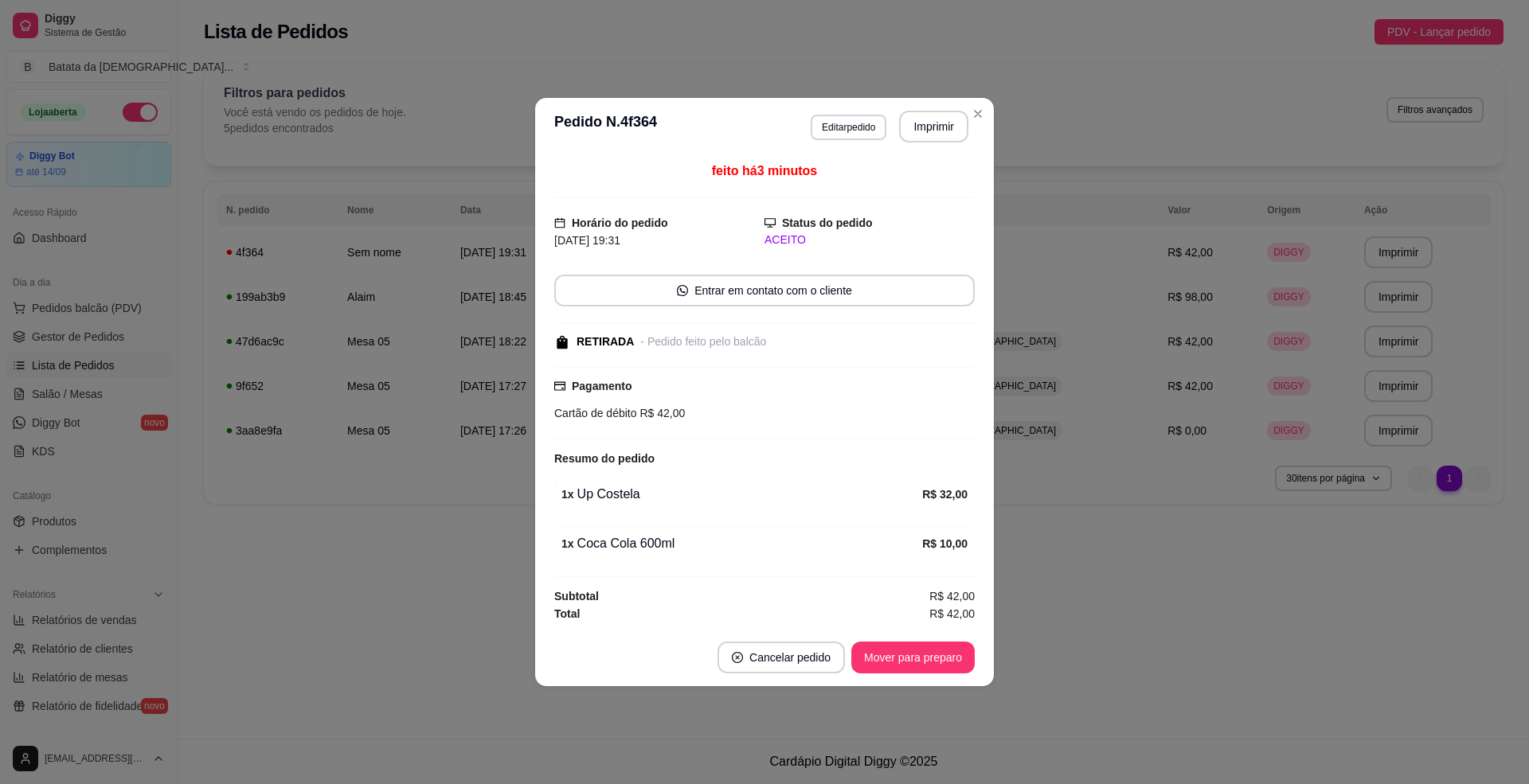
click at [938, 635] on footer "Cancelar pedido Mover para preparo" at bounding box center [764, 658] width 459 height 57
click at [919, 661] on button "Mover para preparo" at bounding box center [912, 659] width 119 height 31
click at [924, 117] on button "Imprimir" at bounding box center [934, 127] width 67 height 31
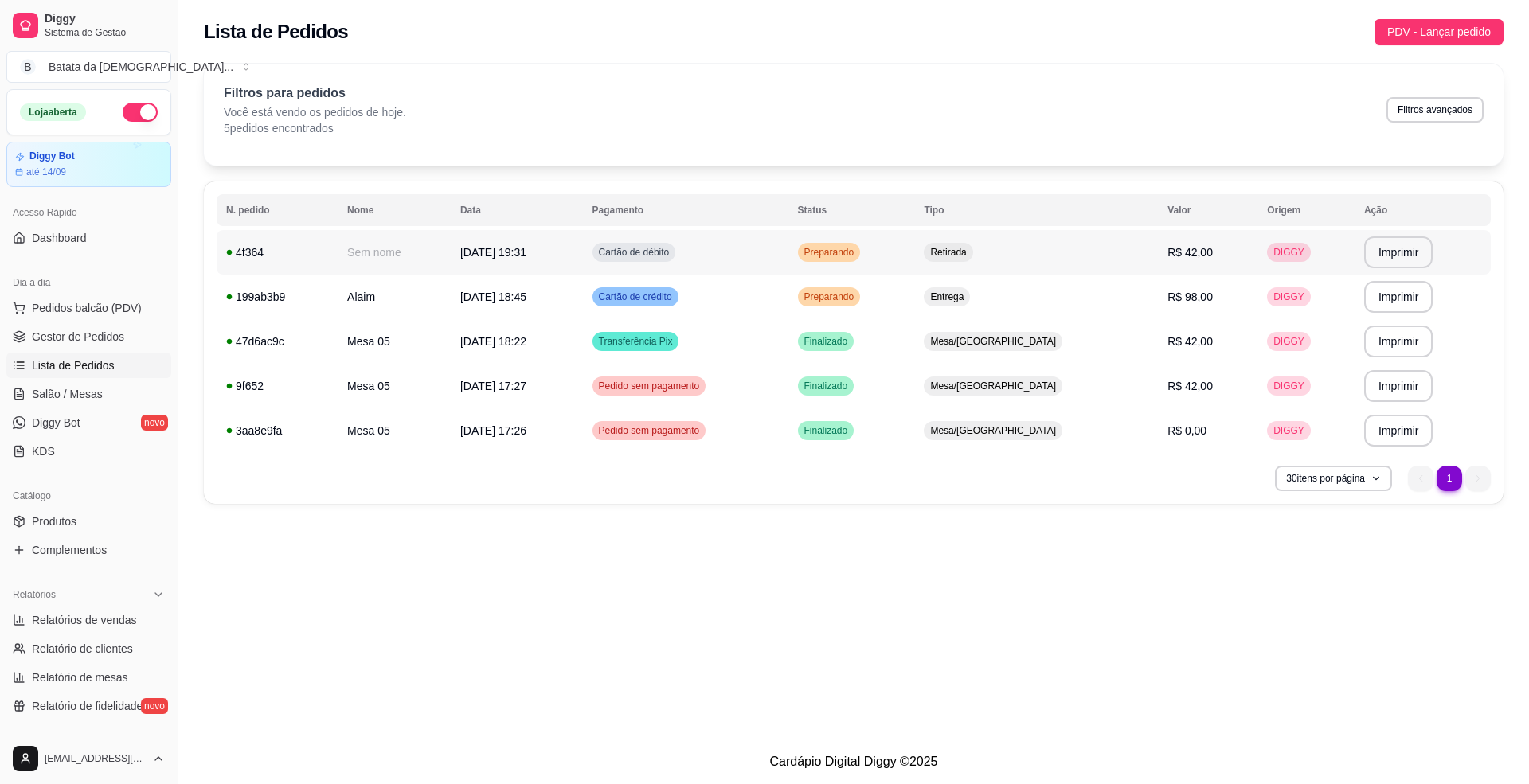
click at [972, 244] on div "Retirada" at bounding box center [949, 252] width 49 height 19
click at [858, 300] on span "Preparando" at bounding box center [829, 297] width 57 height 13
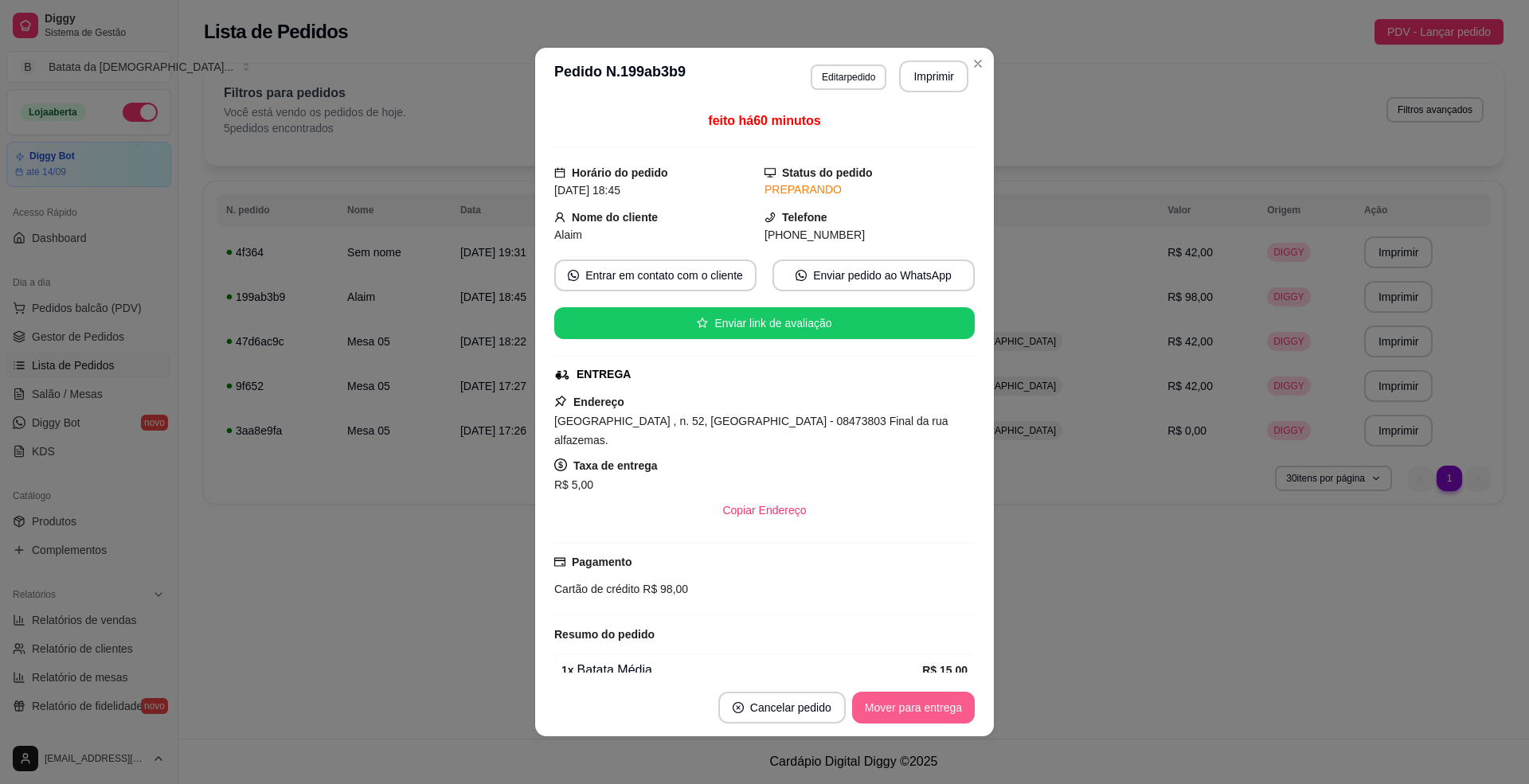
click at [931, 693] on button "Mover para entrega" at bounding box center [913, 707] width 123 height 32
click at [935, 700] on button "Mover para finalizado" at bounding box center [909, 707] width 132 height 32
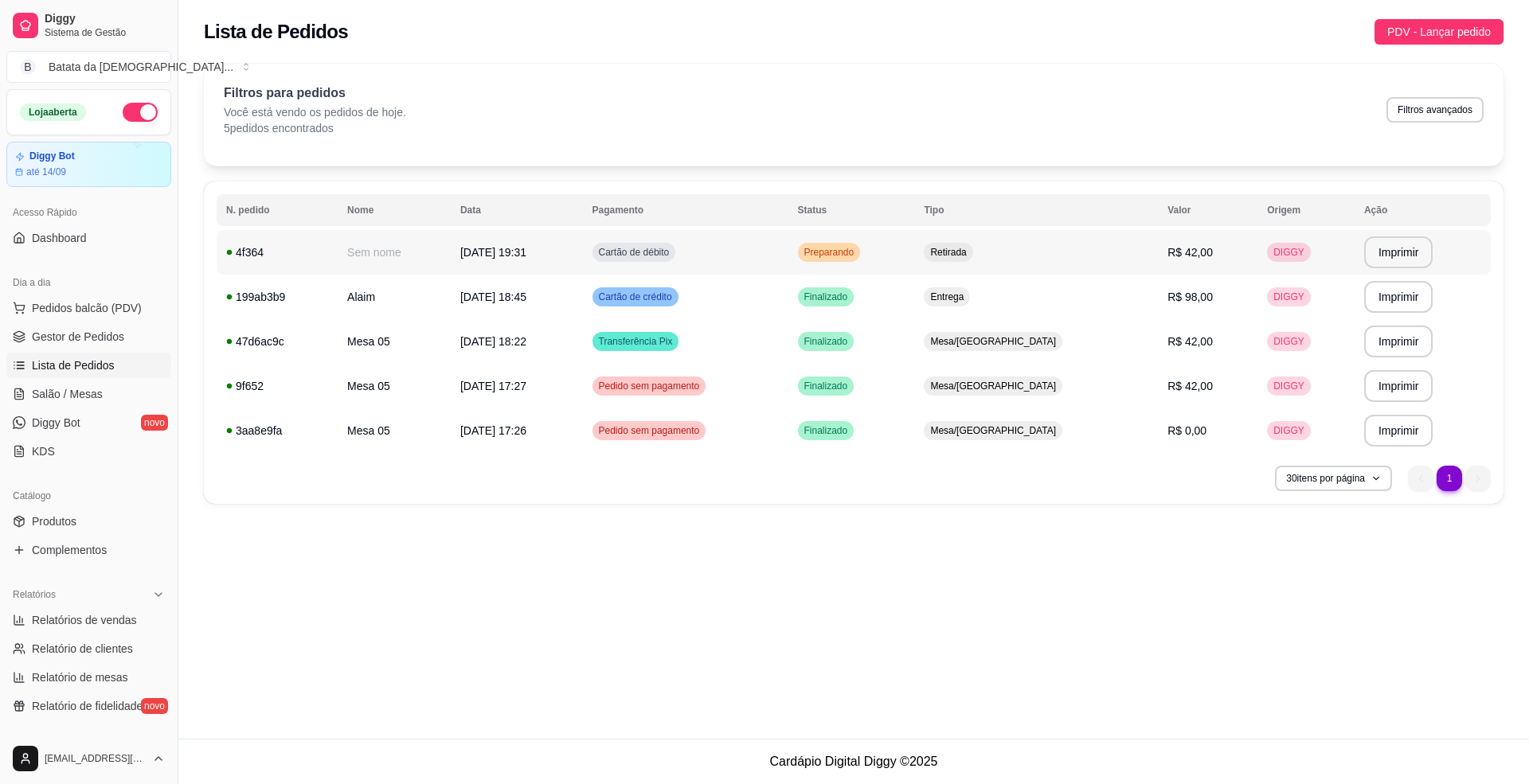
click at [994, 251] on td "Retirada" at bounding box center [1036, 251] width 244 height 44
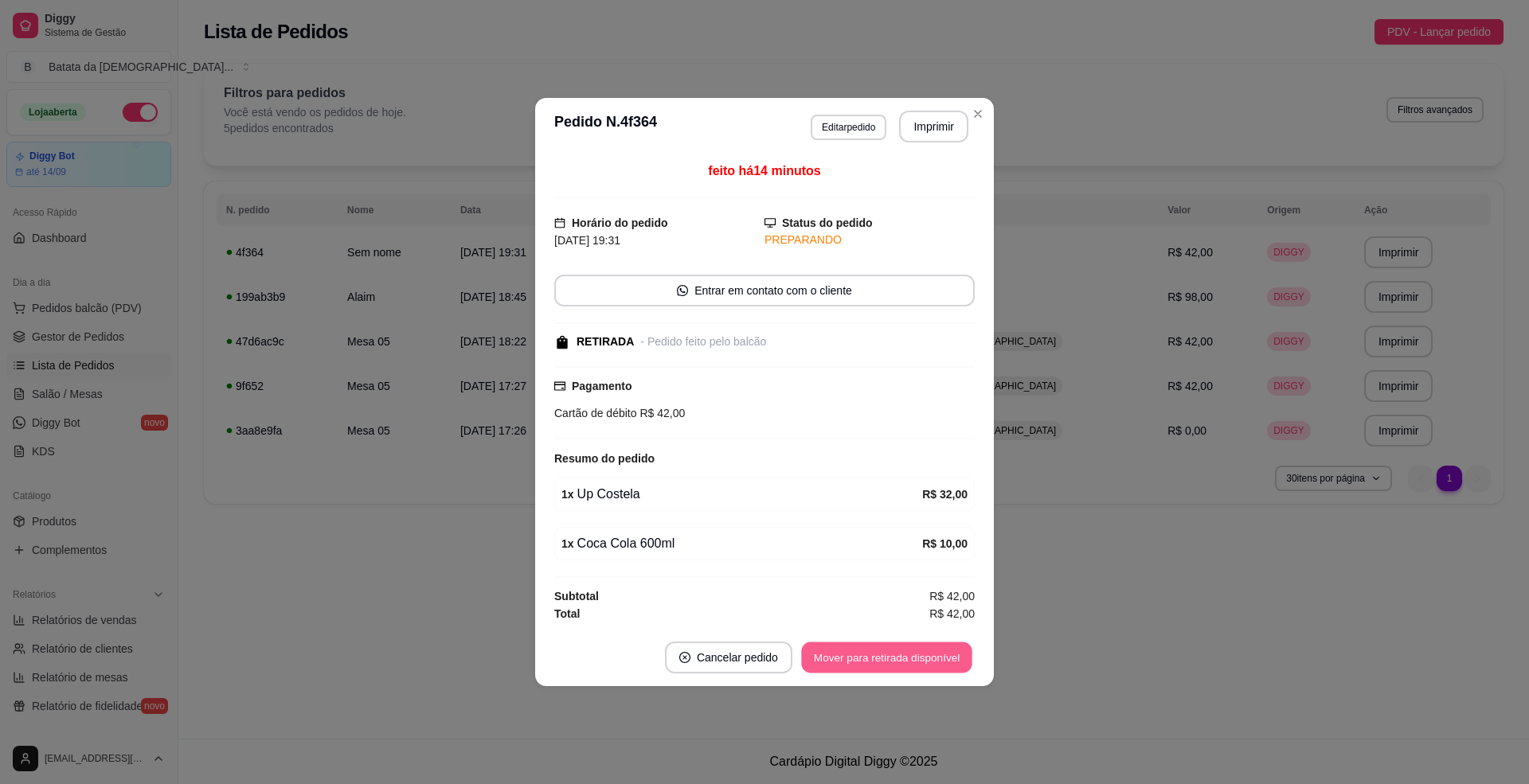
click at [912, 670] on button "Mover para retirada disponível" at bounding box center [887, 659] width 171 height 31
click at [919, 666] on button "Mover para finalizado" at bounding box center [909, 659] width 128 height 31
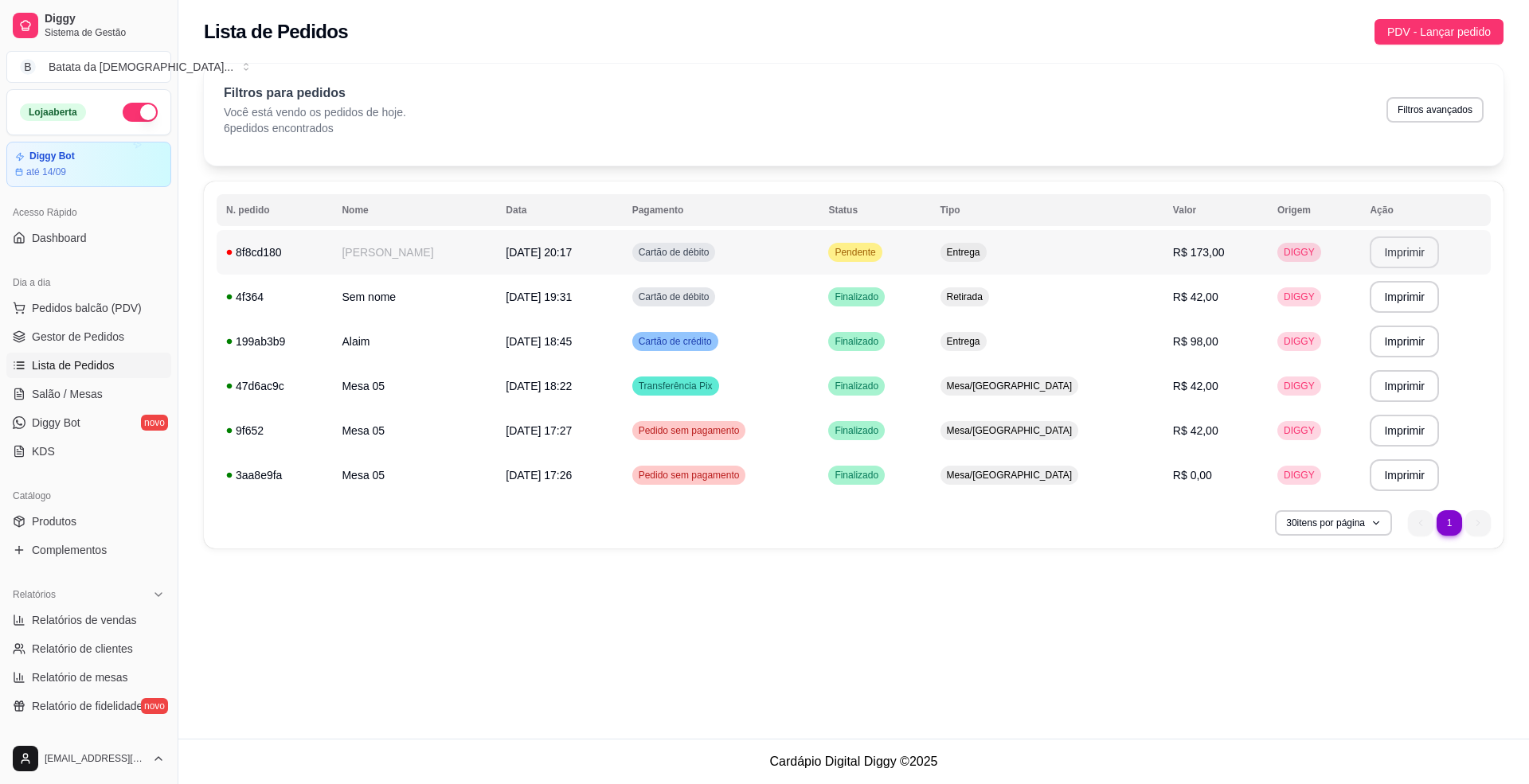
click at [1390, 253] on button "Imprimir" at bounding box center [1405, 252] width 70 height 32
click at [871, 247] on span "Pendente" at bounding box center [855, 252] width 47 height 13
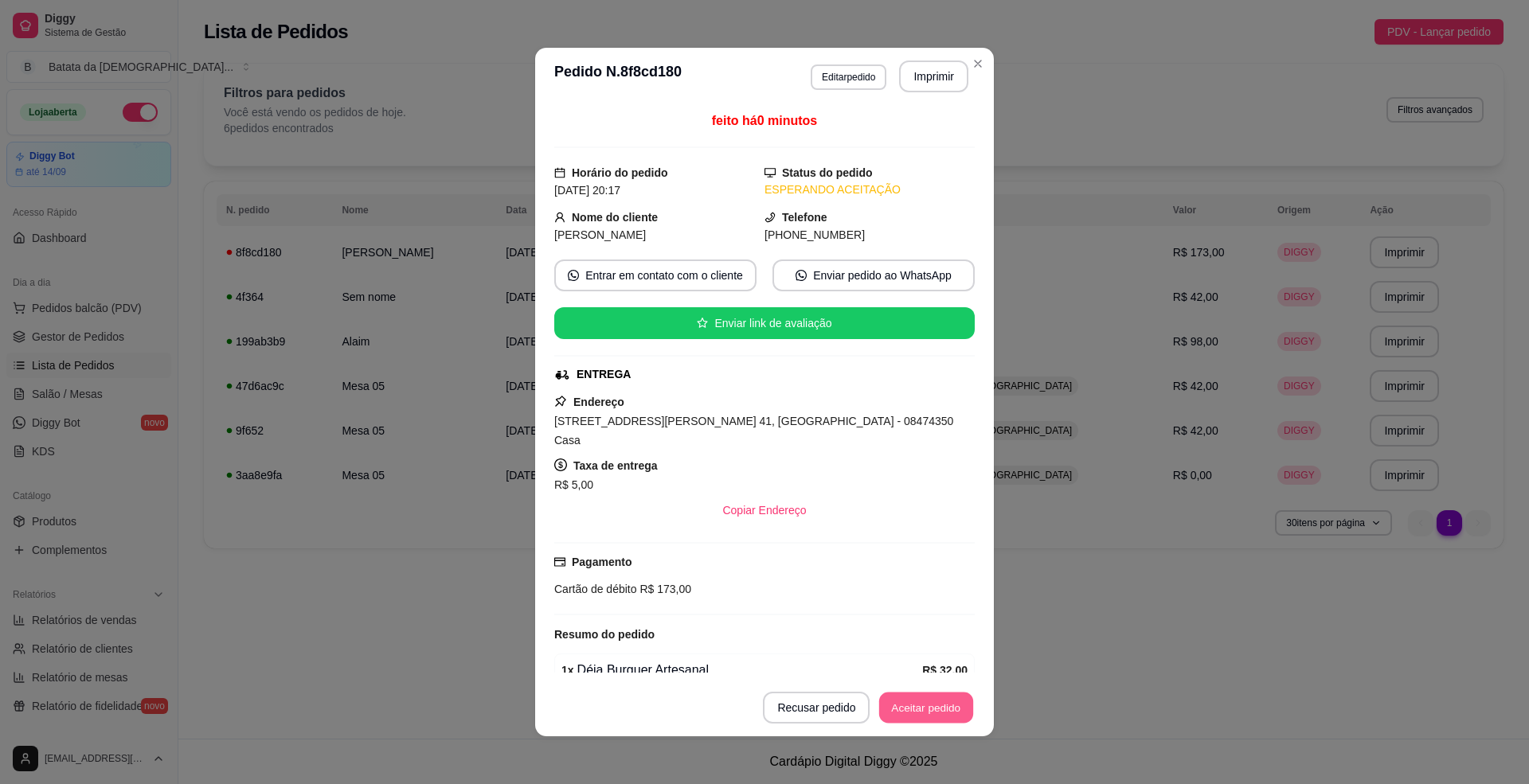
click at [922, 714] on button "Aceitar pedido" at bounding box center [926, 708] width 94 height 31
click at [921, 714] on button "Mover para preparo" at bounding box center [913, 707] width 124 height 32
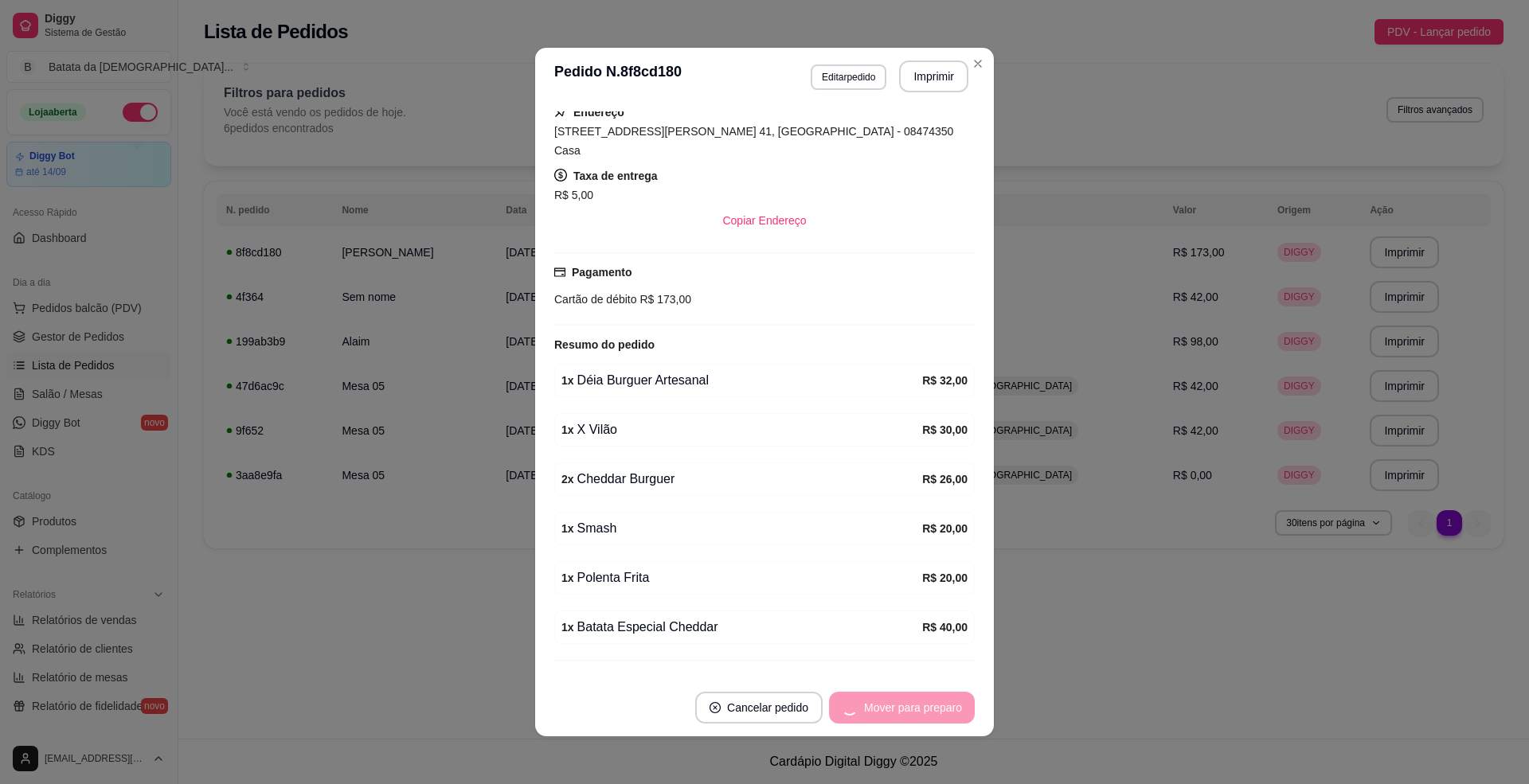
scroll to position [317, 0]
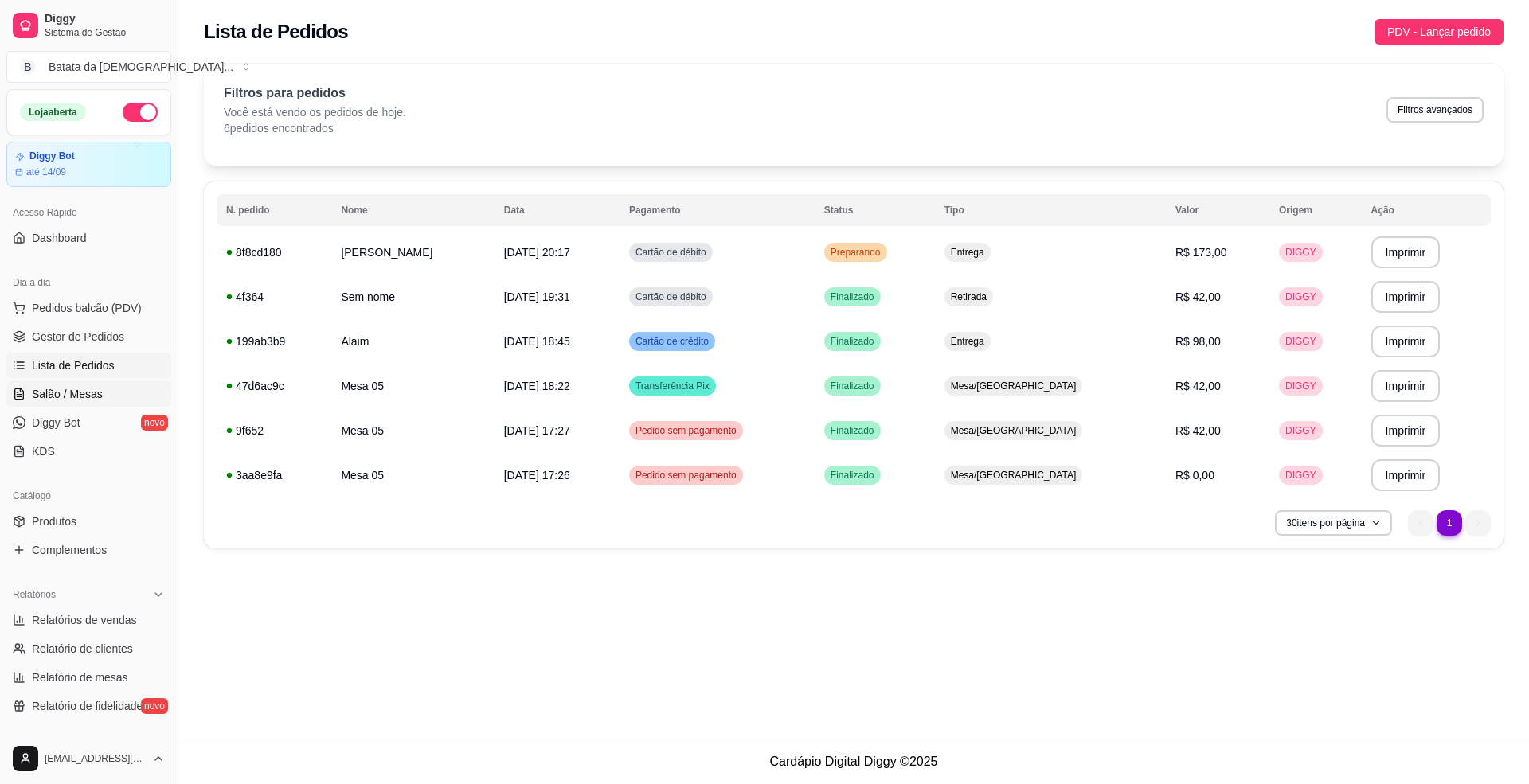
click at [115, 390] on link "Salão / Mesas" at bounding box center [88, 393] width 164 height 25
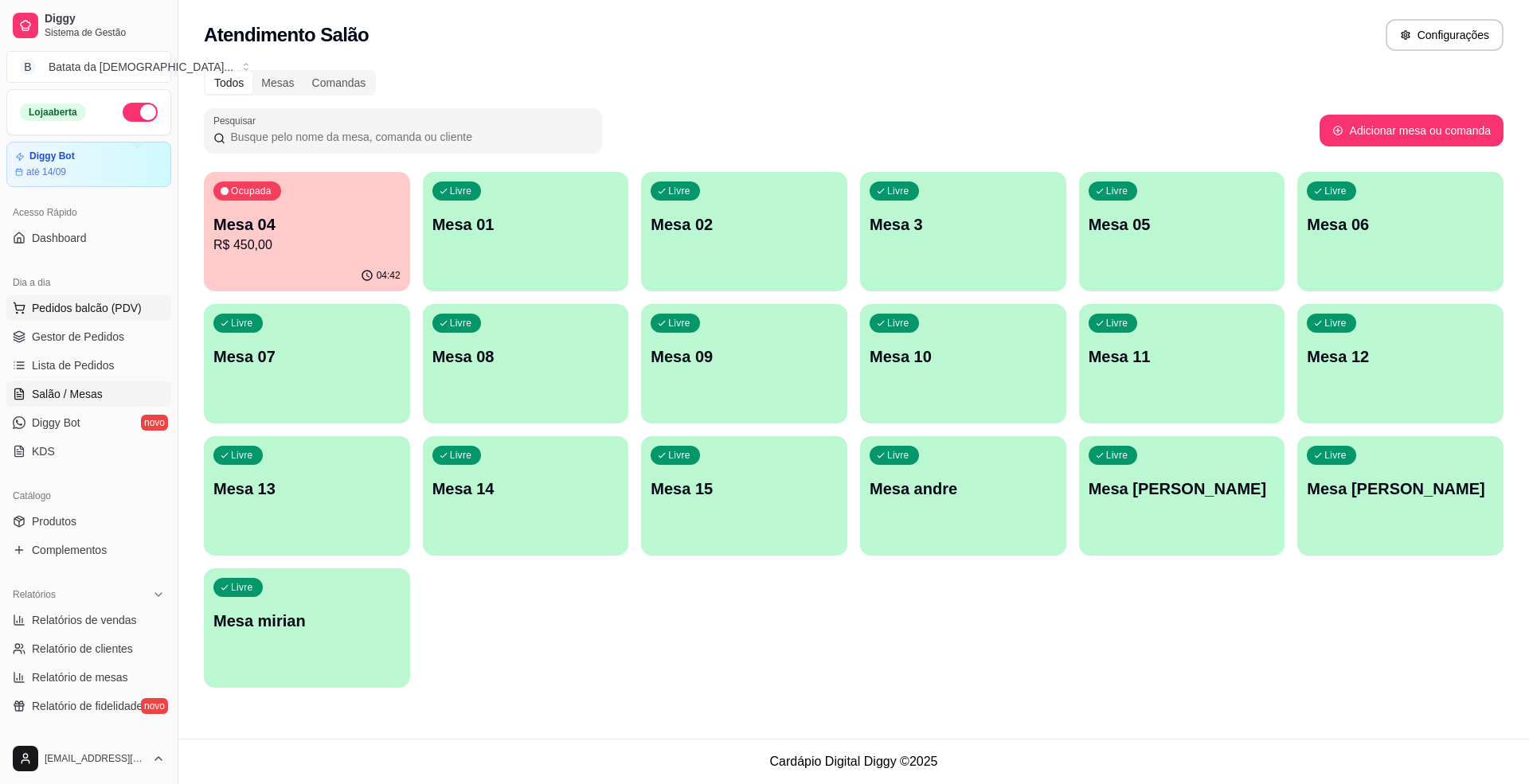
click at [135, 311] on span "Pedidos balcão (PDV)" at bounding box center [87, 308] width 110 height 16
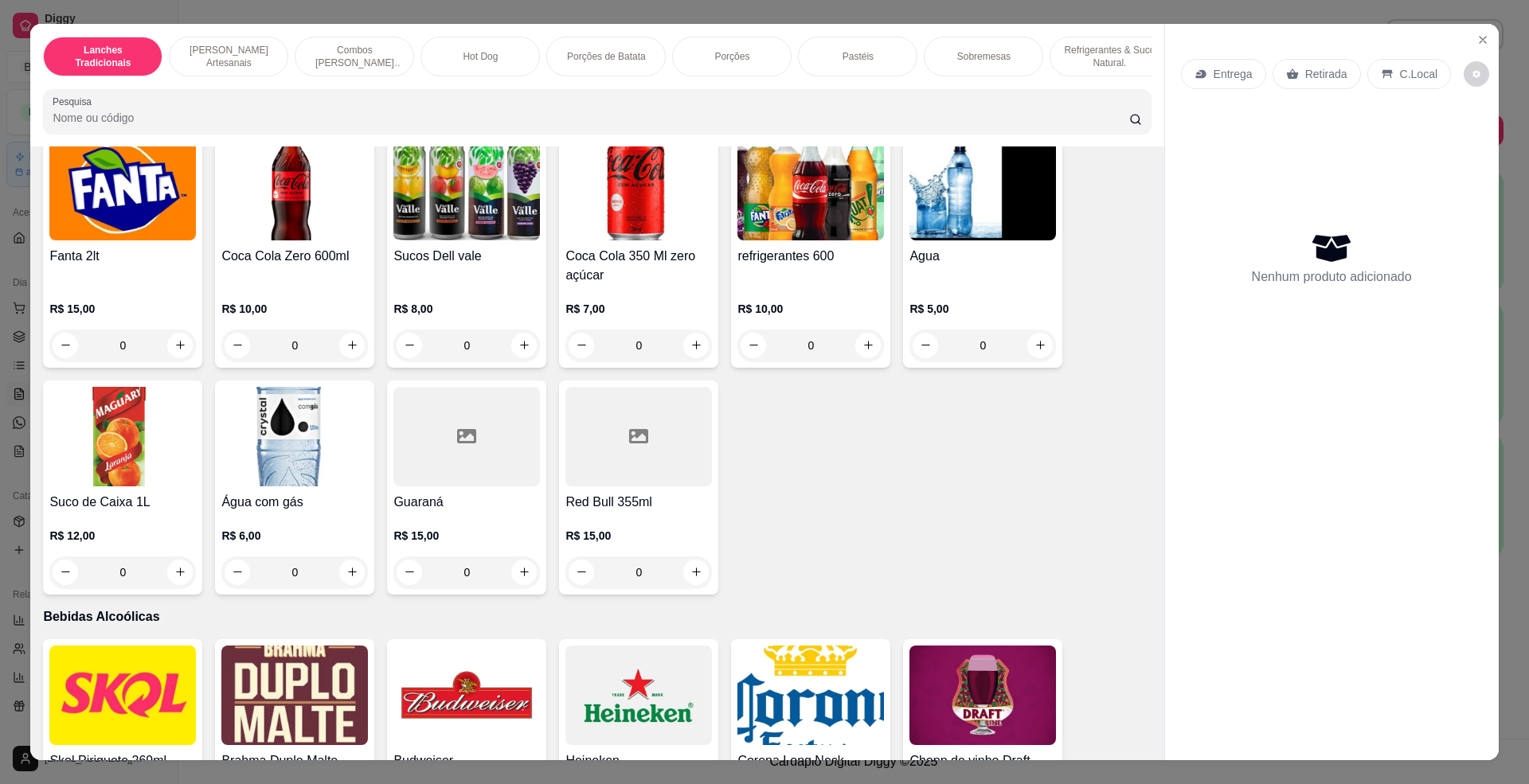
scroll to position [3823, 0]
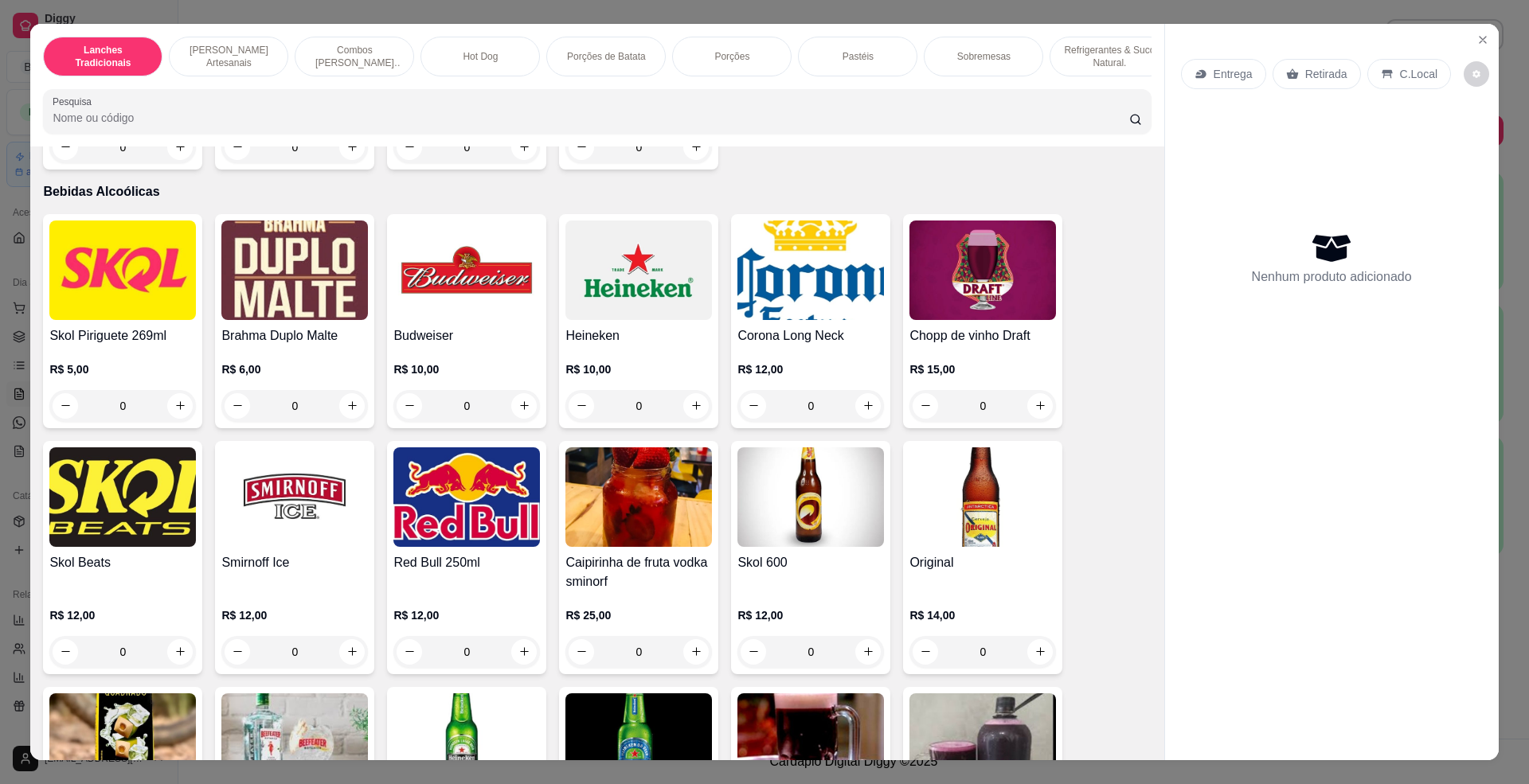
click at [64, 320] on img at bounding box center [123, 270] width 146 height 99
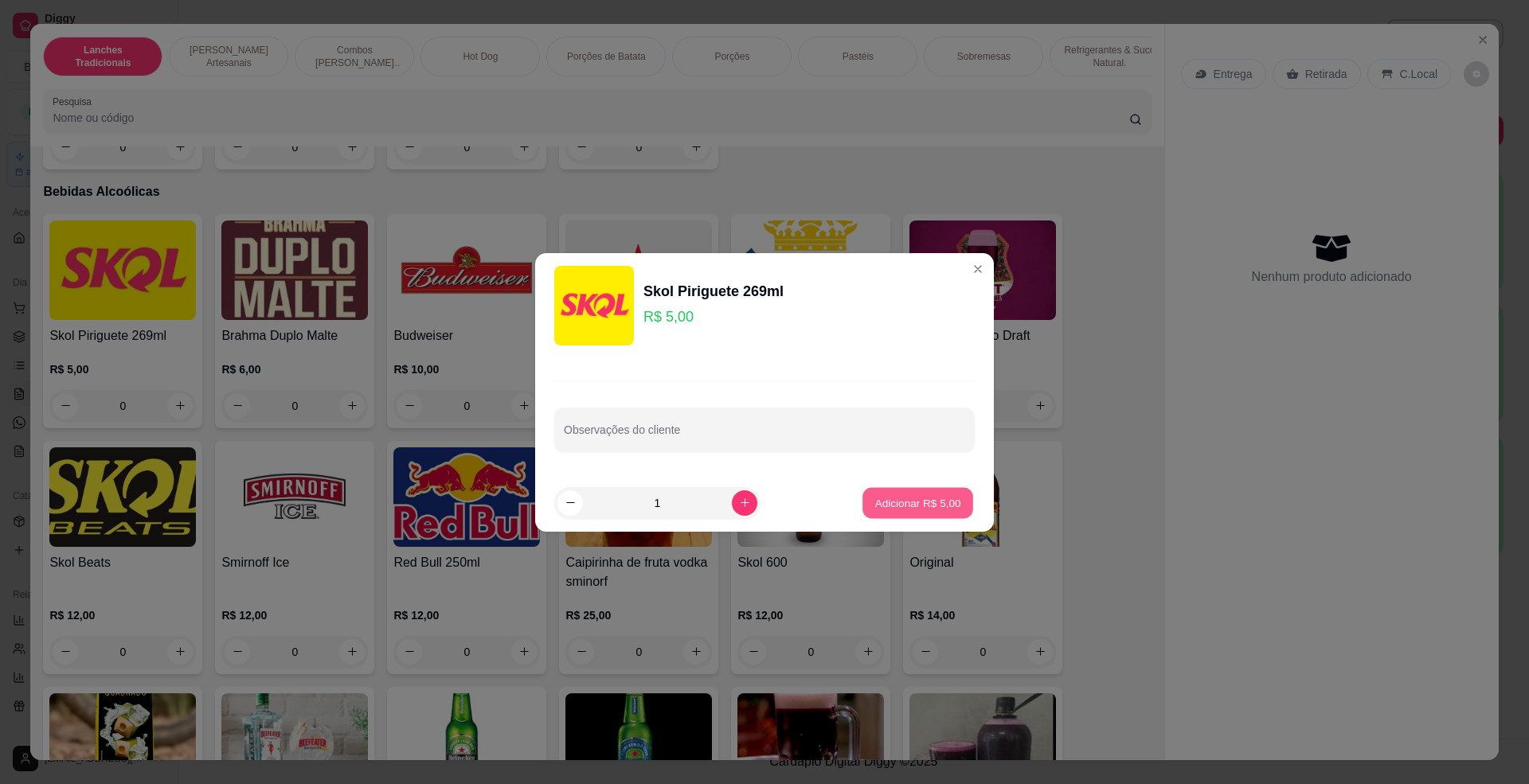
click at [936, 493] on button "Adicionar R$ 5,00" at bounding box center [917, 503] width 111 height 31
type input "1"
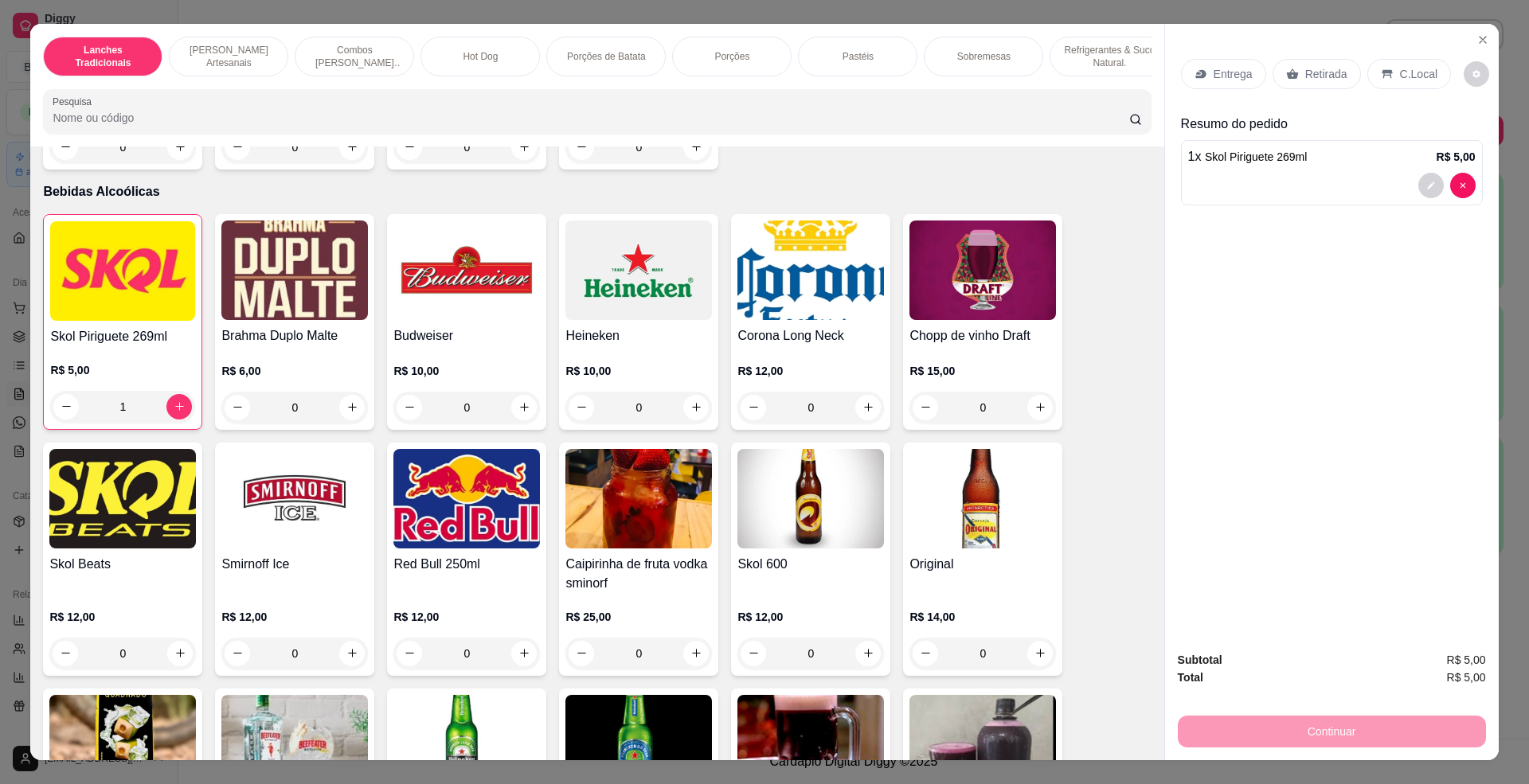
click at [1419, 74] on p "C.Local" at bounding box center [1418, 74] width 37 height 16
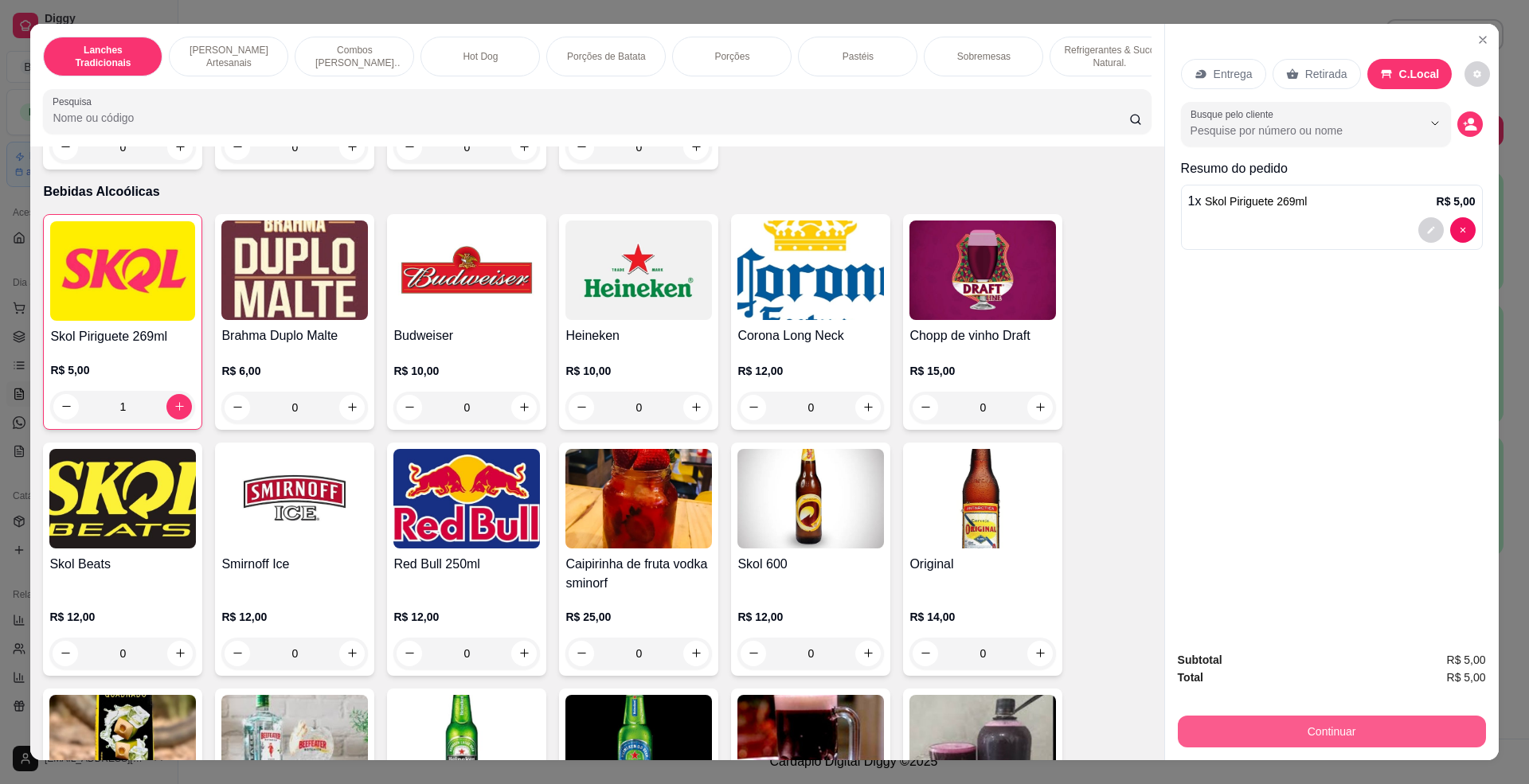
click at [1357, 736] on button "Continuar" at bounding box center [1332, 732] width 308 height 32
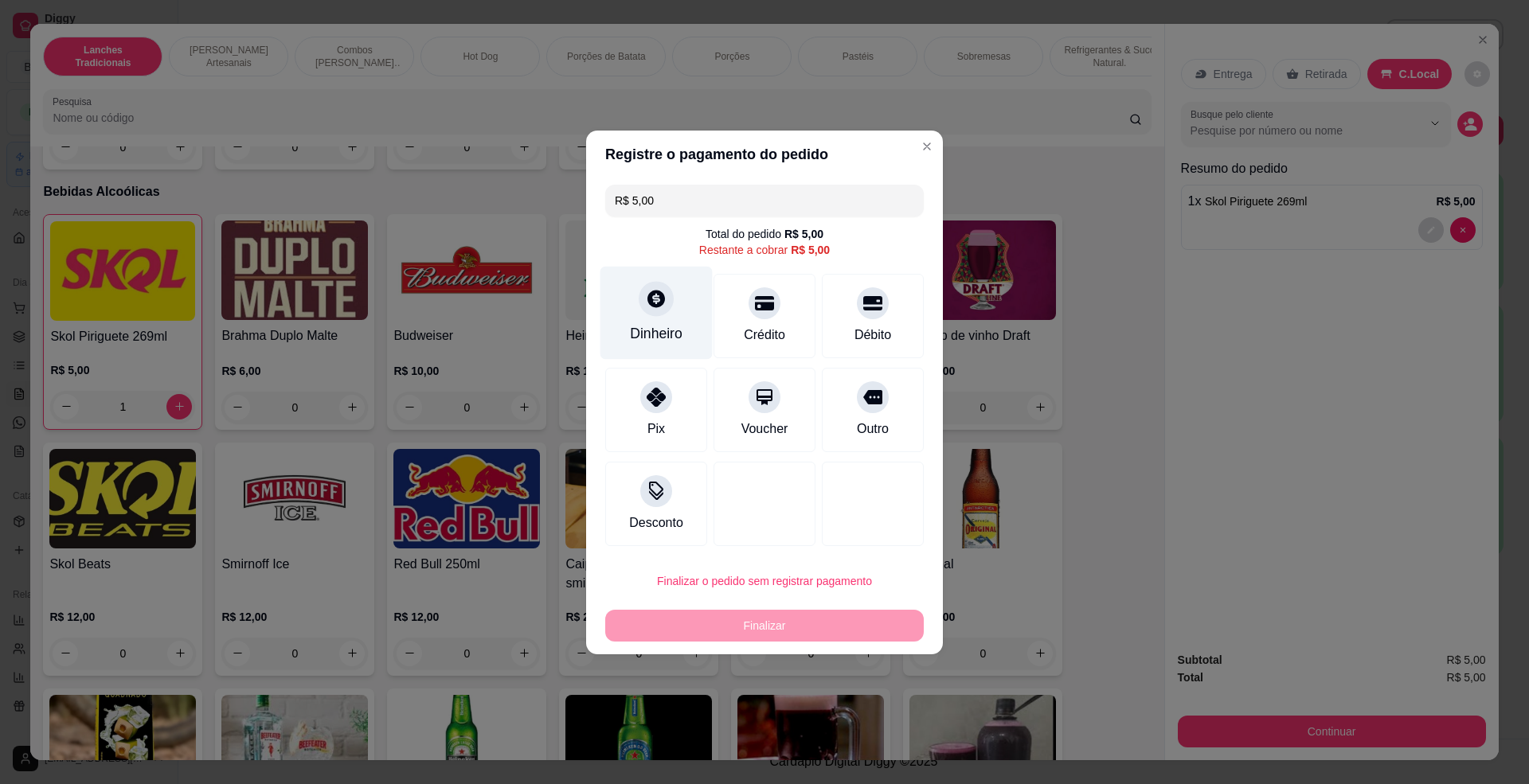
click at [639, 288] on div at bounding box center [656, 298] width 35 height 35
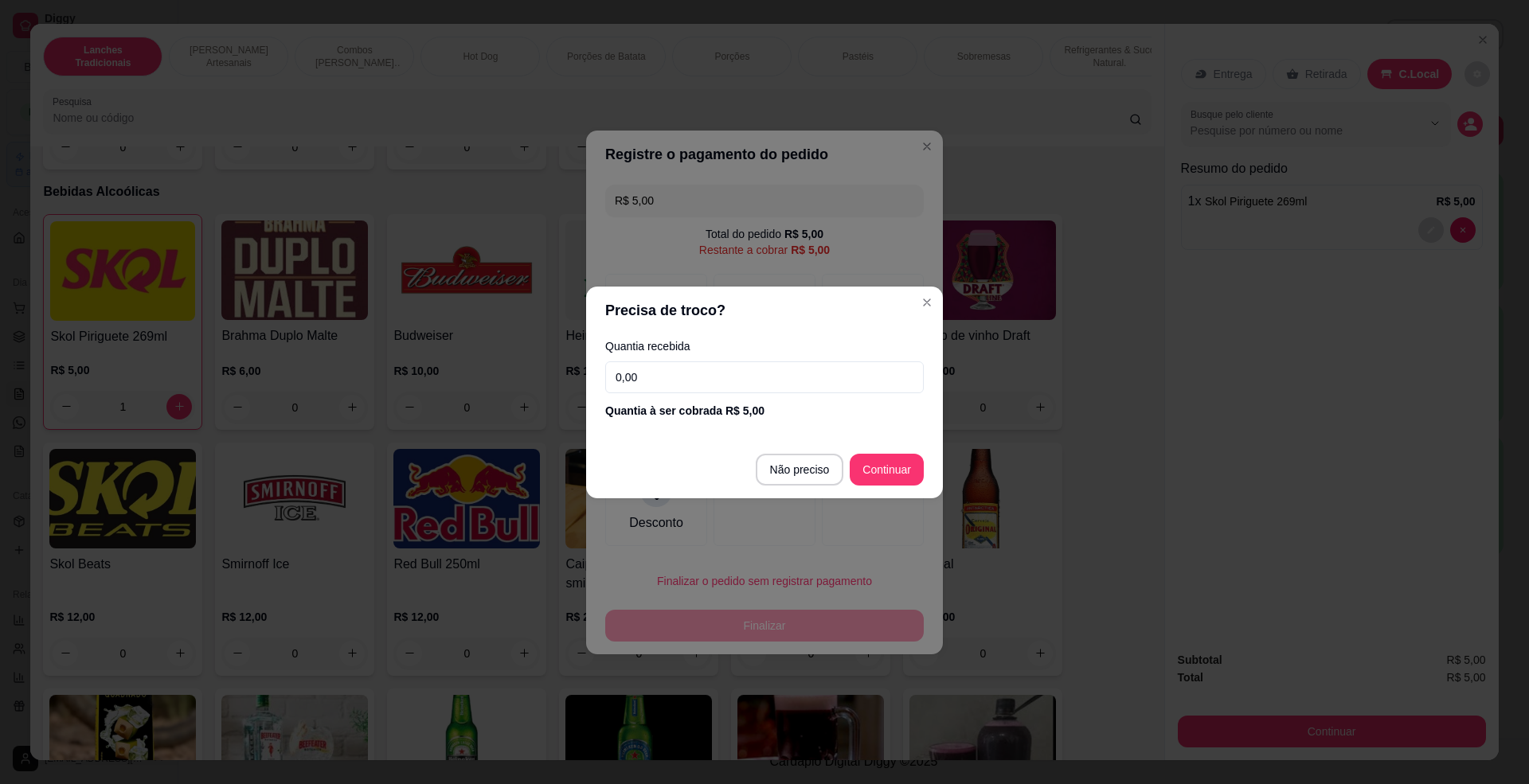
click at [674, 371] on input "0,00" at bounding box center [765, 377] width 319 height 32
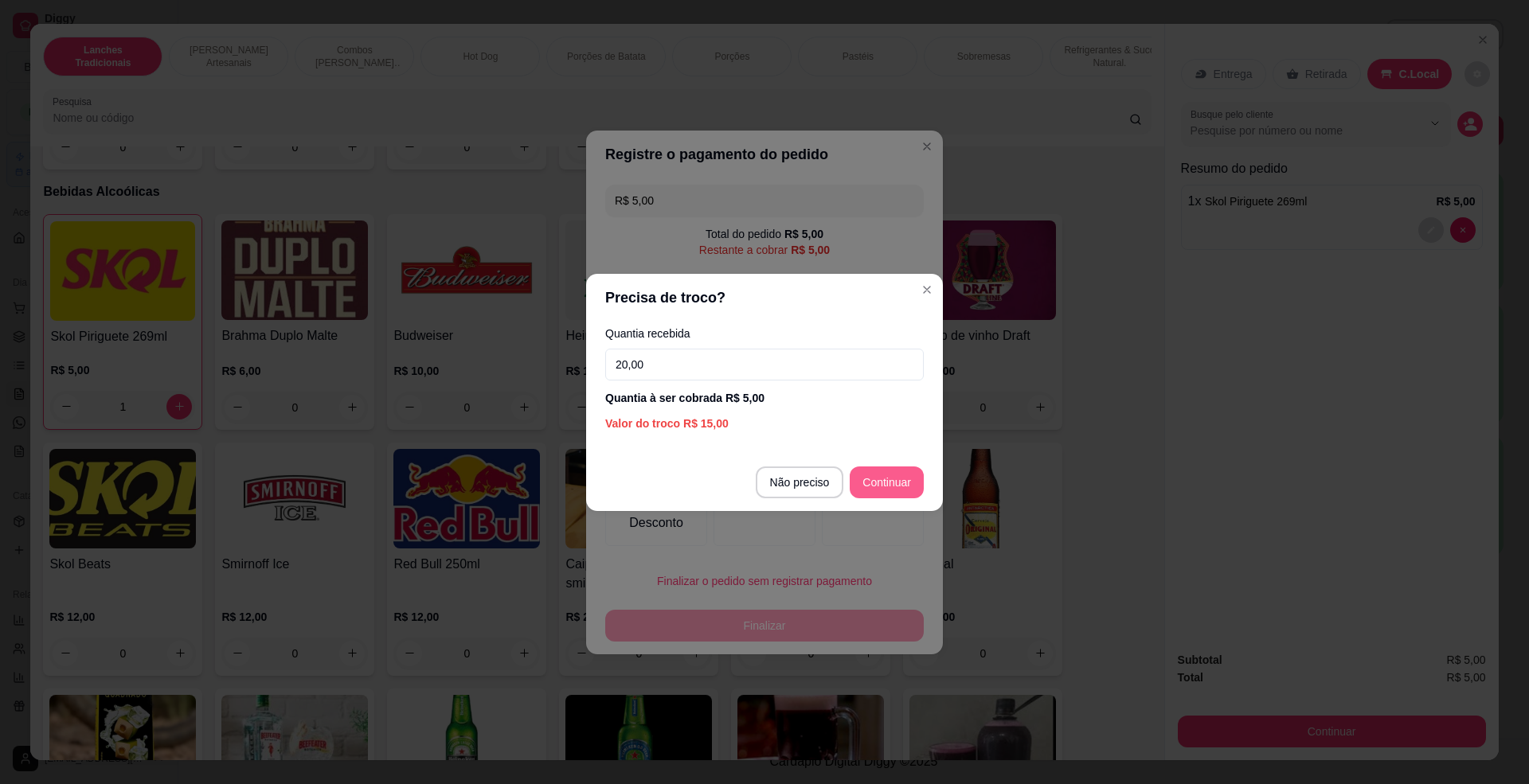
type input "20,00"
type input "R$ 0,00"
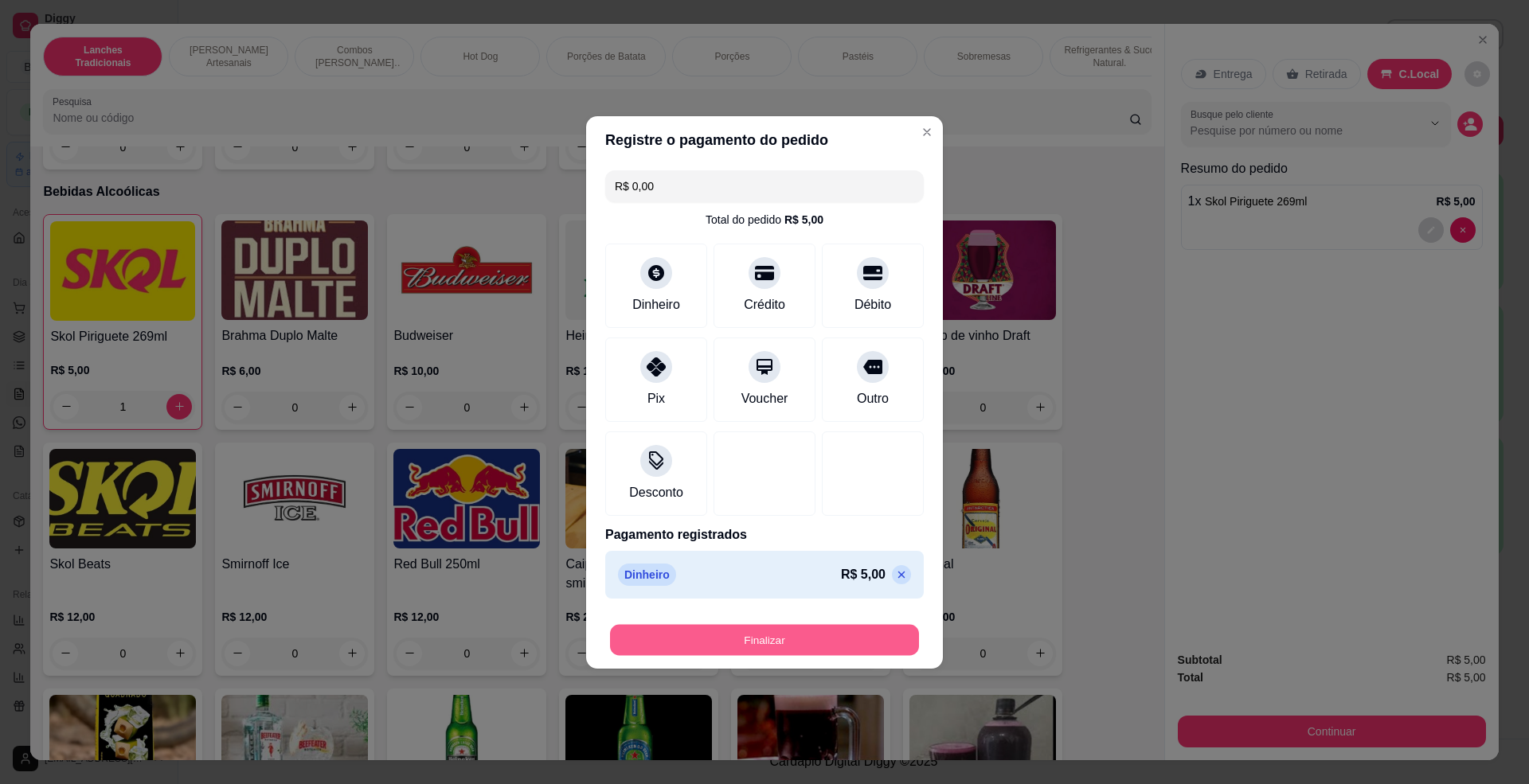
click at [820, 635] on button "Finalizar" at bounding box center [764, 640] width 309 height 31
type input "0"
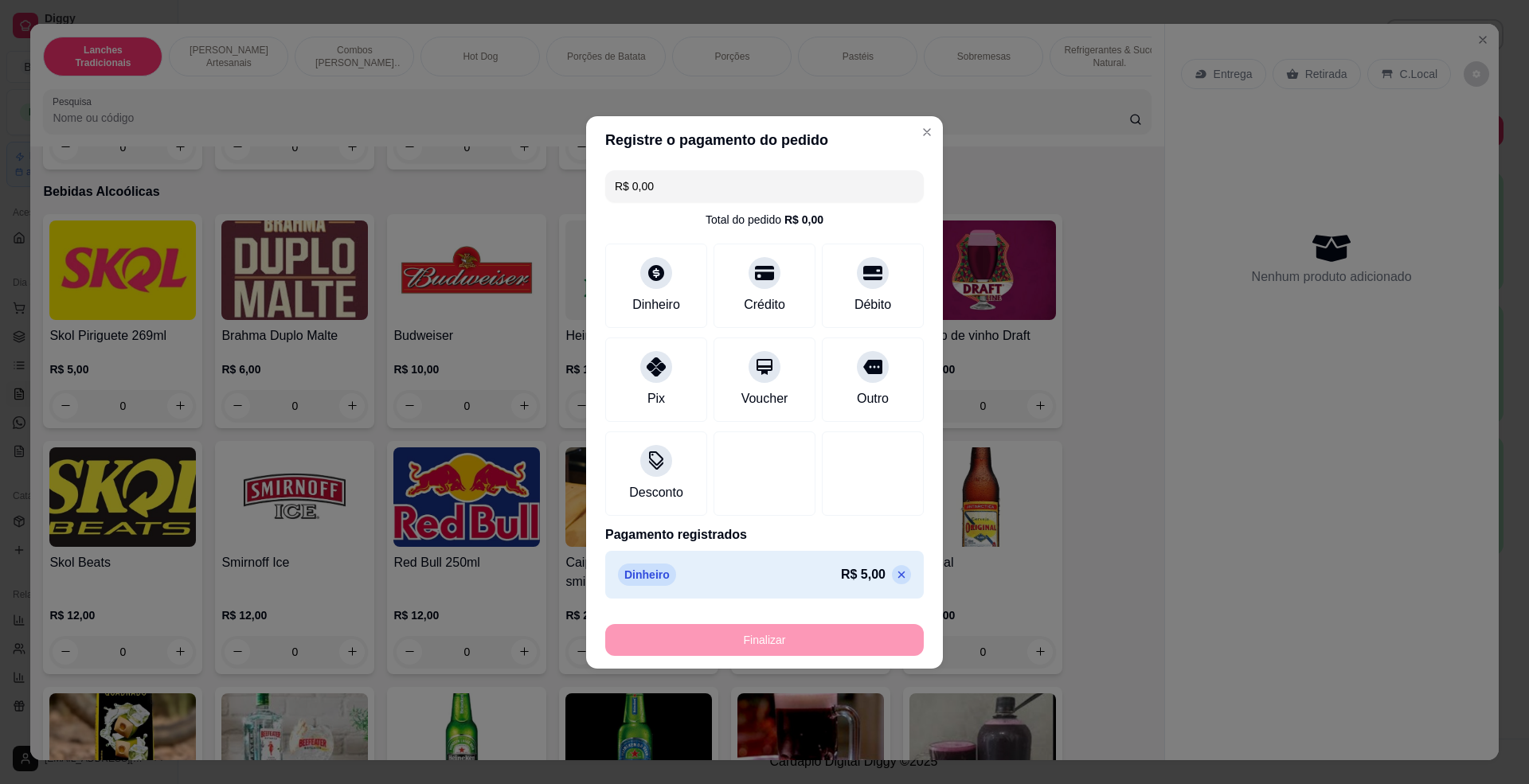
type input "-R$ 5,00"
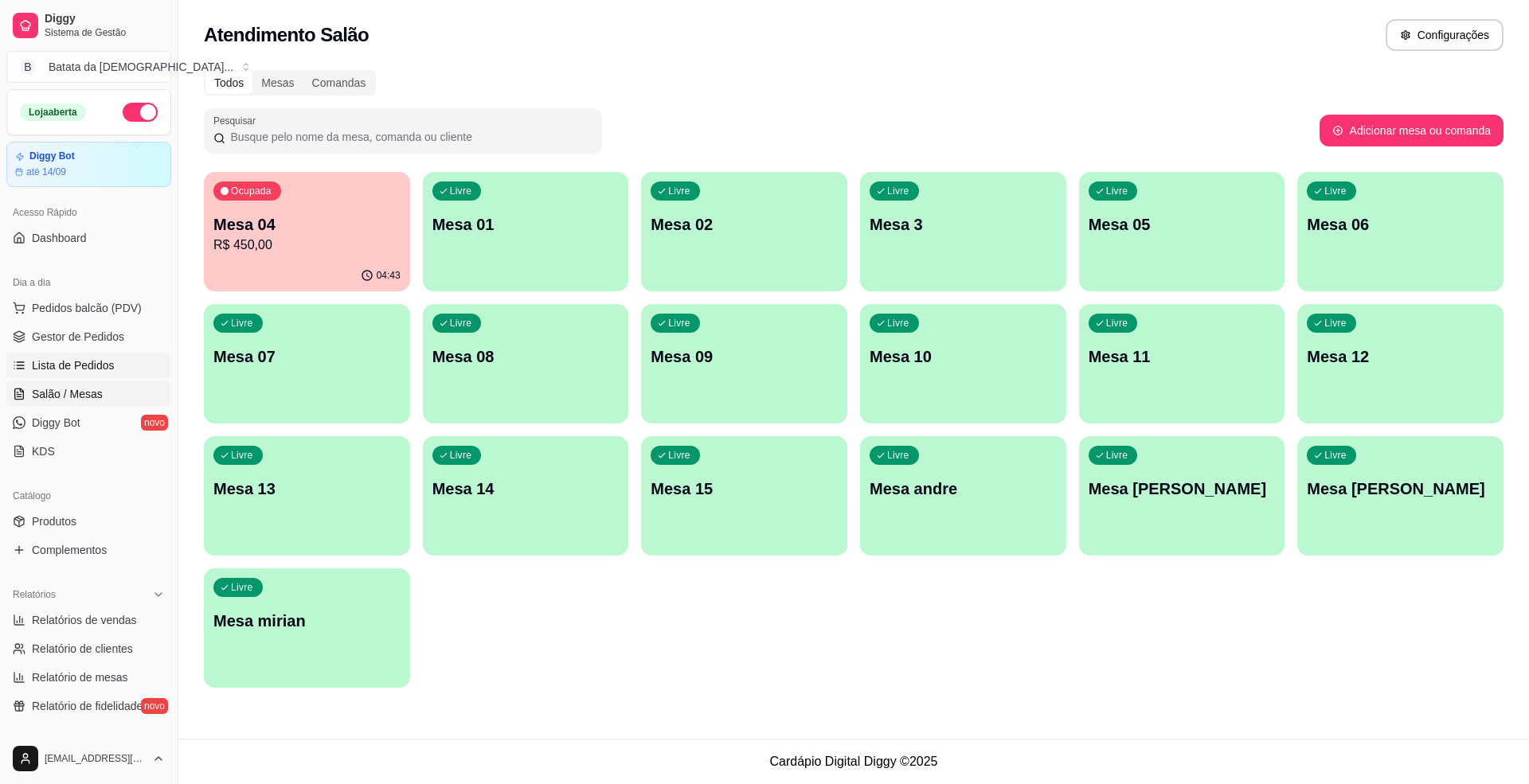
click at [62, 370] on span "Lista de Pedidos" at bounding box center [73, 365] width 83 height 16
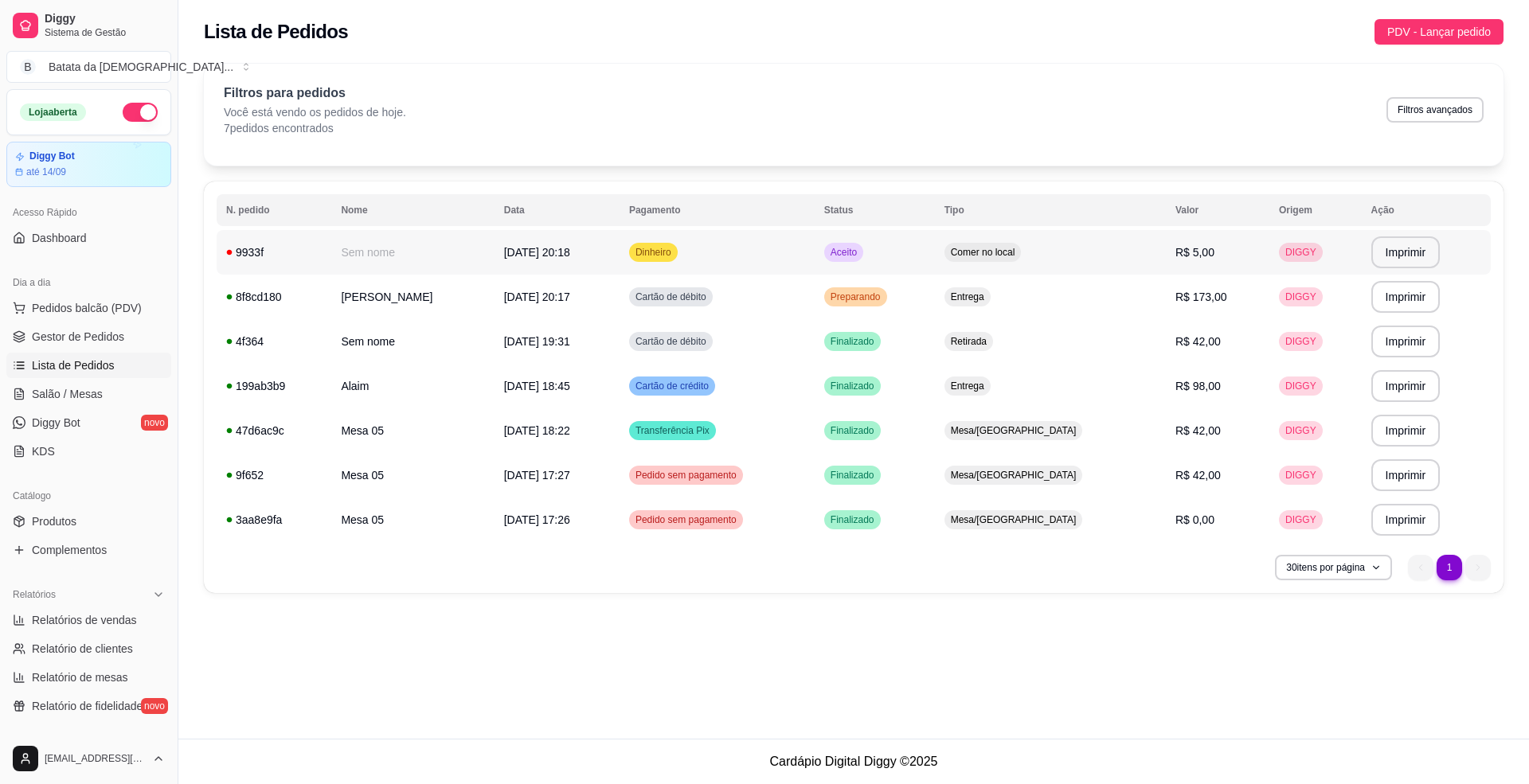
click at [990, 230] on td "Comer no local" at bounding box center [1050, 251] width 231 height 44
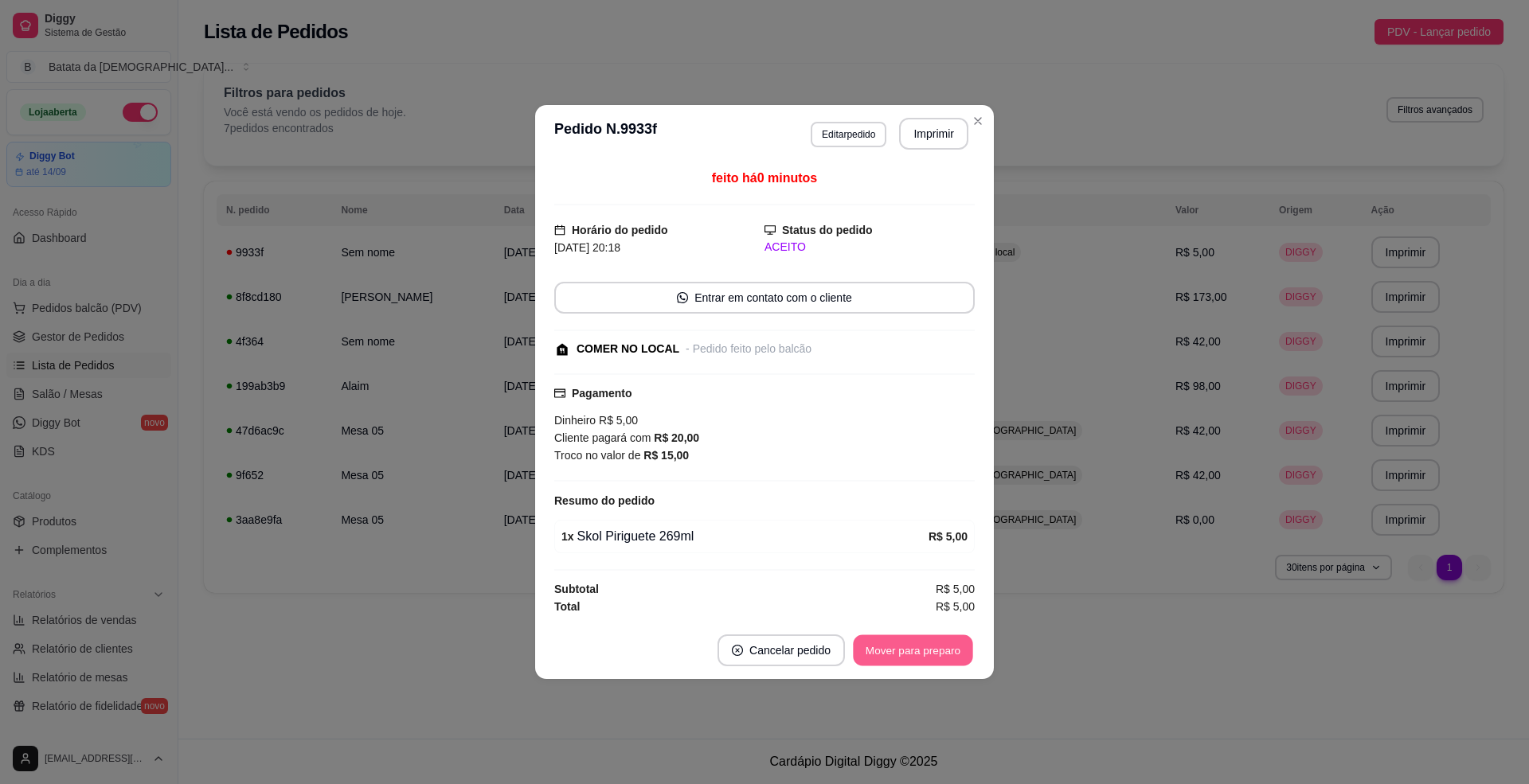
click at [935, 662] on button "Mover para preparo" at bounding box center [912, 651] width 119 height 31
click at [934, 643] on button "Mover para retirada disponível" at bounding box center [887, 651] width 171 height 31
click at [924, 650] on button "Mover para finalizado" at bounding box center [909, 650] width 132 height 32
